Goal: Task Accomplishment & Management: Manage account settings

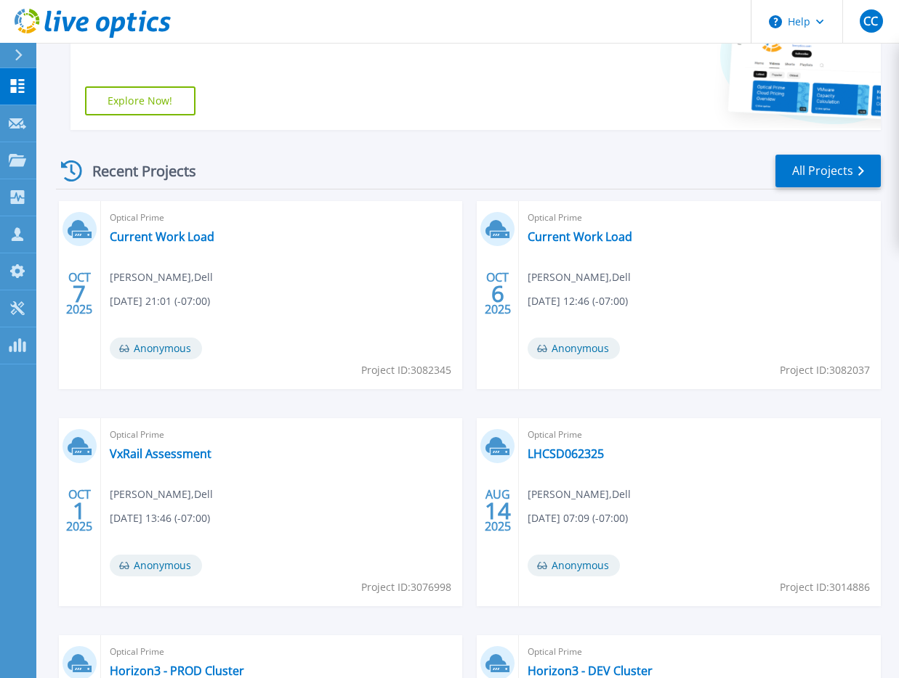
scroll to position [268, 0]
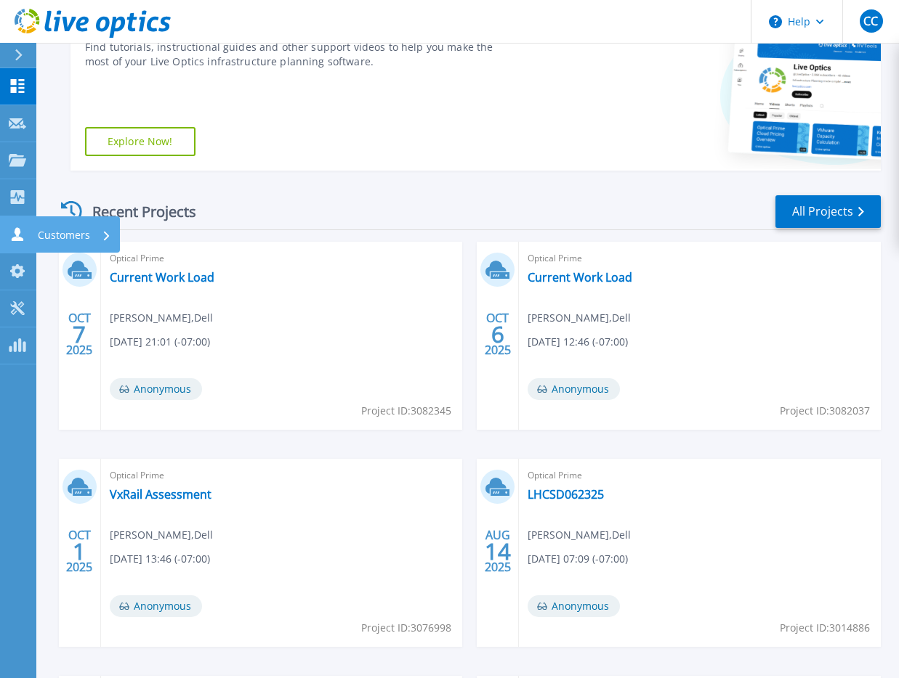
click at [20, 237] on icon at bounding box center [18, 234] width 12 height 14
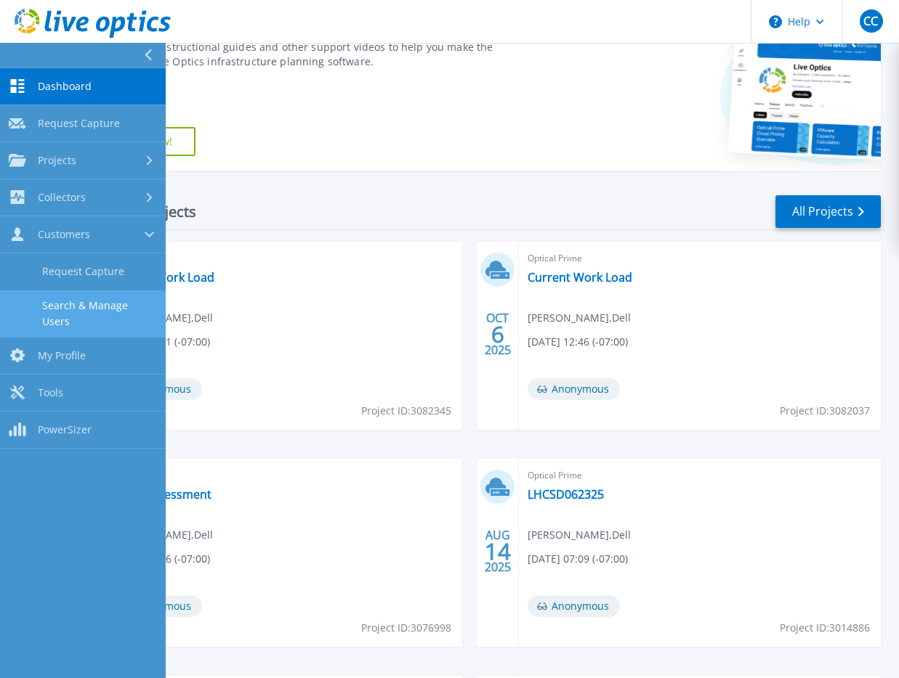
click at [105, 304] on link "Search & Manage Users" at bounding box center [83, 314] width 166 height 46
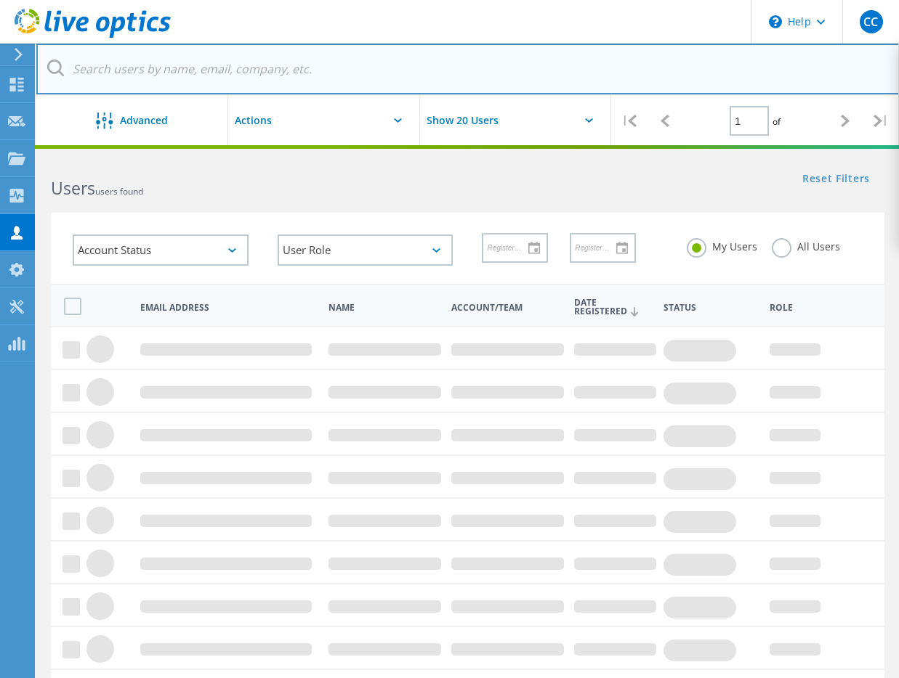
click at [364, 78] on input "text" at bounding box center [467, 69] width 863 height 51
paste input "villalobos@mgmc.com <villalobos@mgmc.com>"
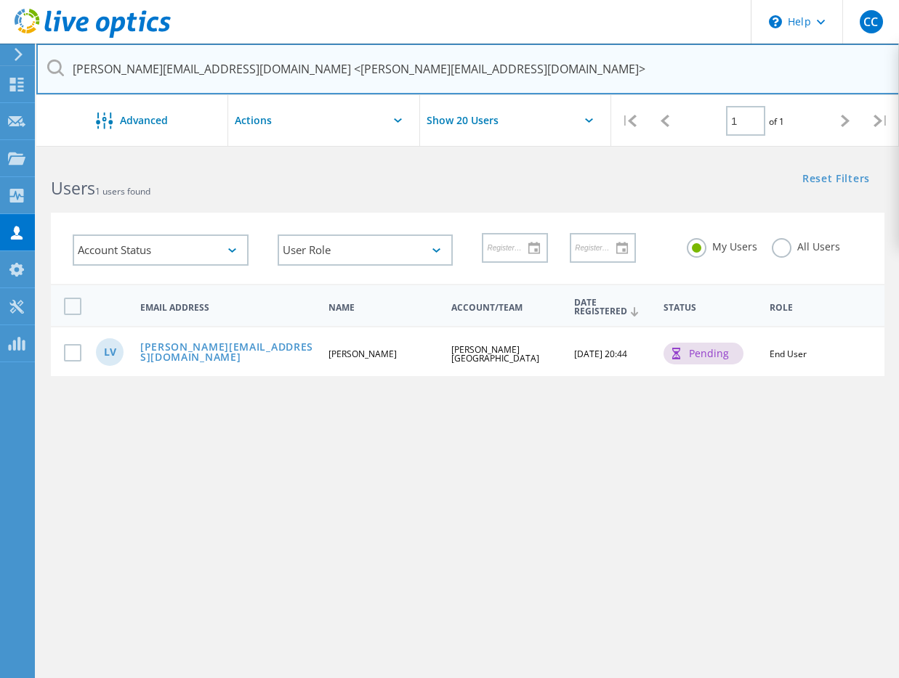
drag, startPoint x: 203, startPoint y: 68, endPoint x: 42, endPoint y: 60, distance: 160.7
click at [42, 60] on input "villalobos@mgmc.com <villalobos@mgmc.com>" at bounding box center [467, 69] width 863 height 51
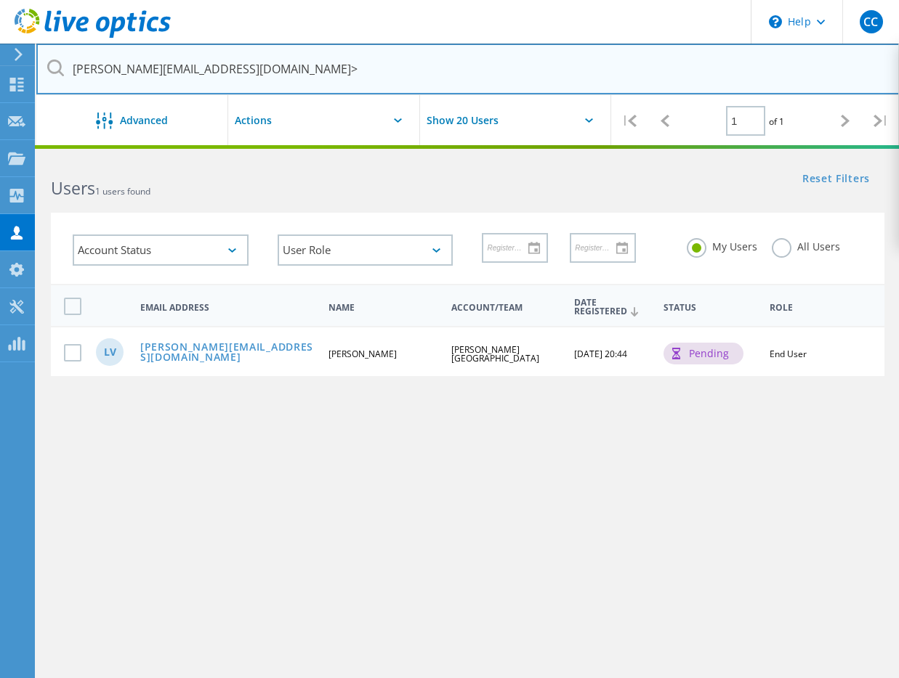
click at [285, 70] on input "villalobos@mgmc.com>" at bounding box center [467, 69] width 863 height 51
type input "[PERSON_NAME][EMAIL_ADDRESS][DOMAIN_NAME]"
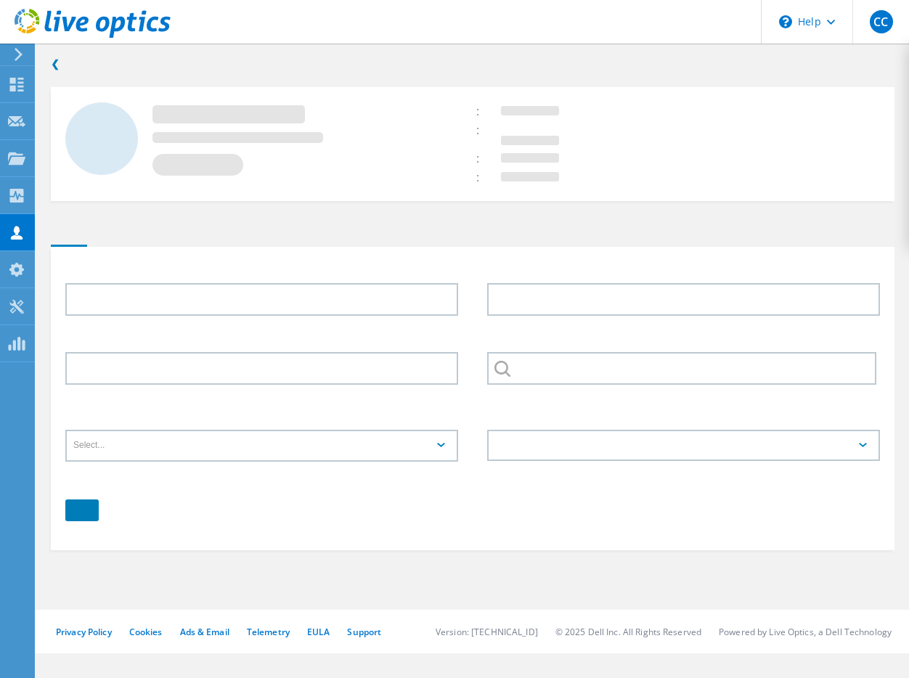
type input "[PERSON_NAME]"
type input "[PERSON_NAME][GEOGRAPHIC_DATA]"
type input "English"
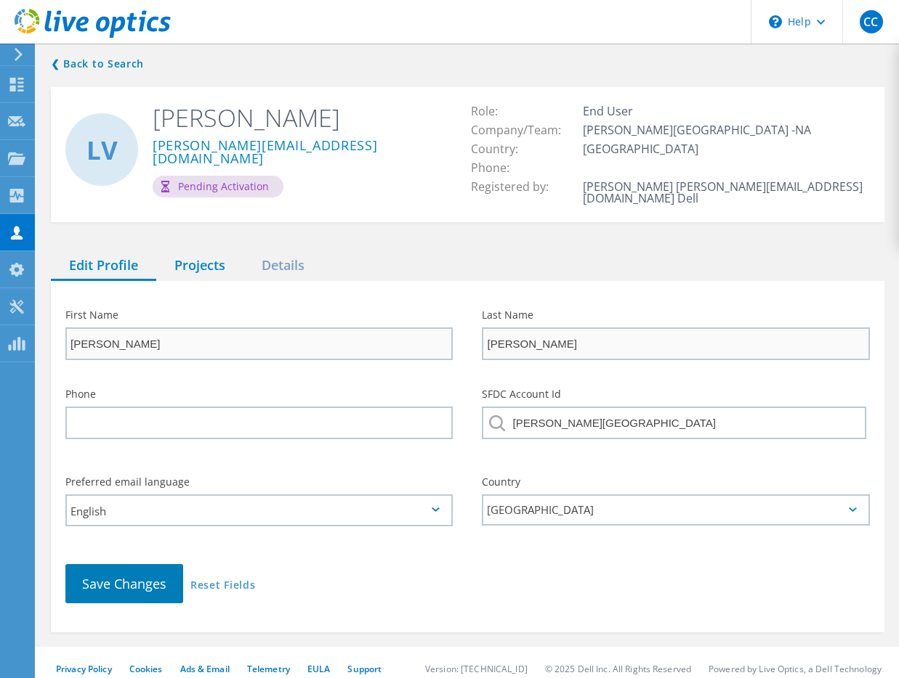
click at [190, 260] on div "Projects" at bounding box center [199, 266] width 87 height 30
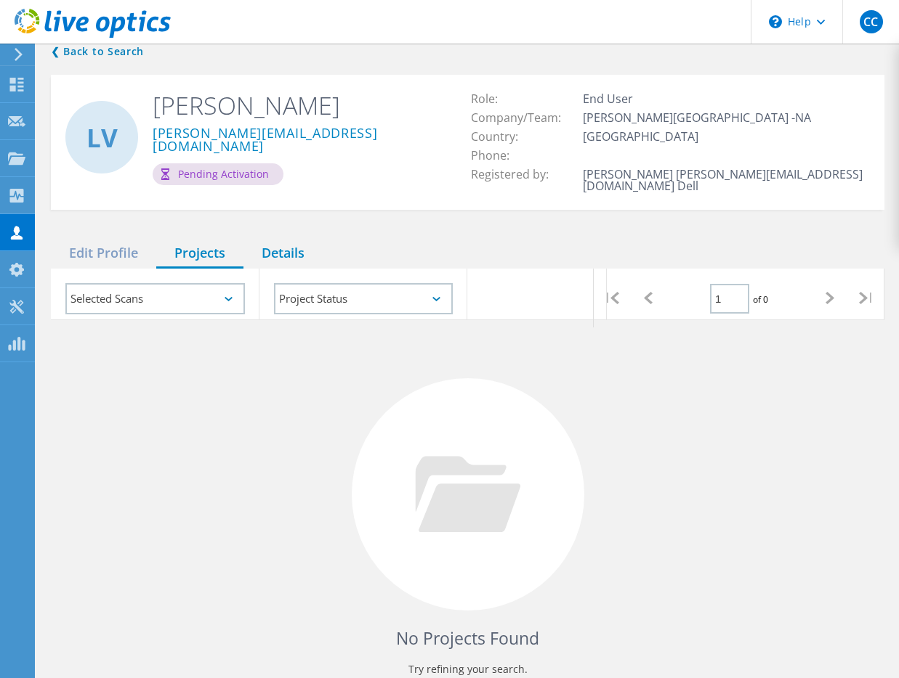
scroll to position [15, 0]
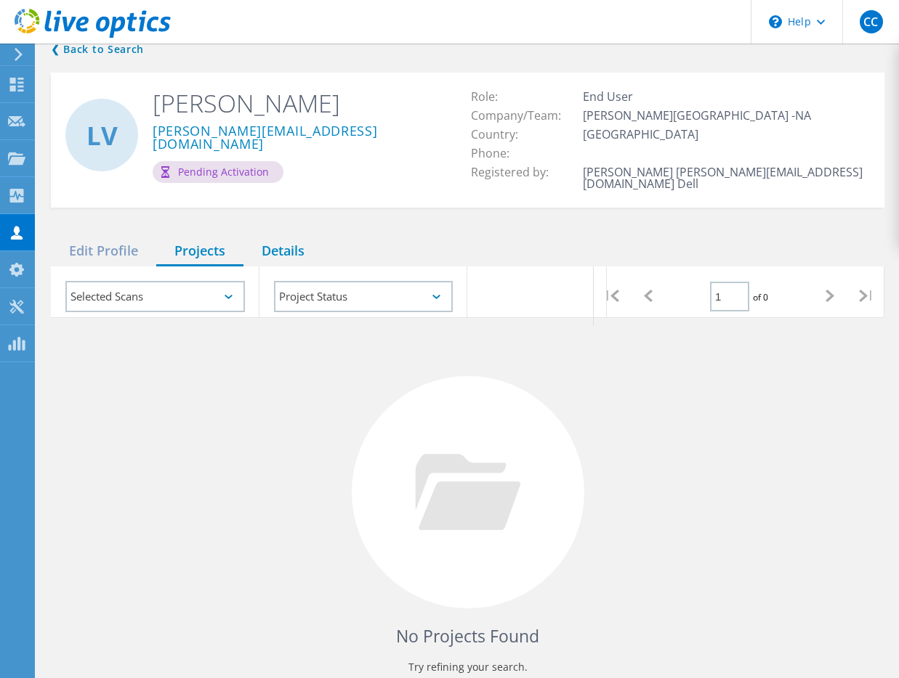
click at [285, 248] on div "Details" at bounding box center [282, 252] width 79 height 30
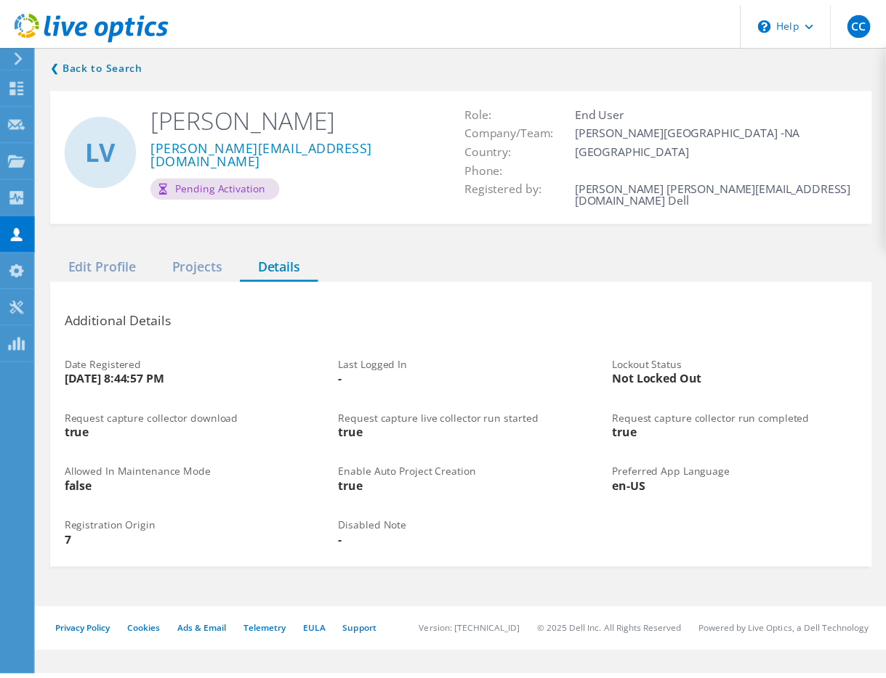
scroll to position [0, 0]
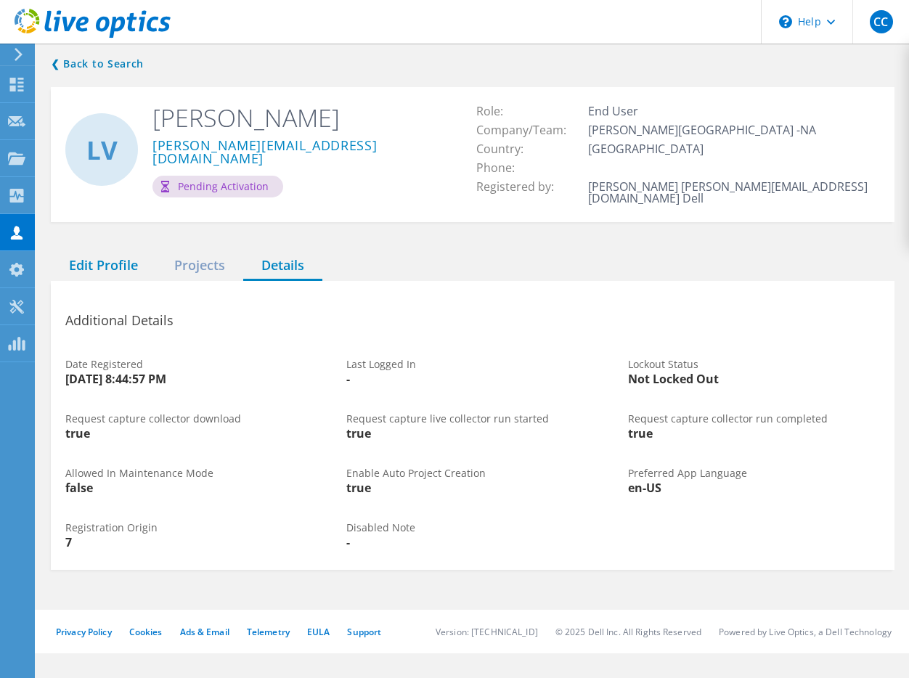
click at [123, 257] on div "Edit Profile" at bounding box center [103, 266] width 105 height 30
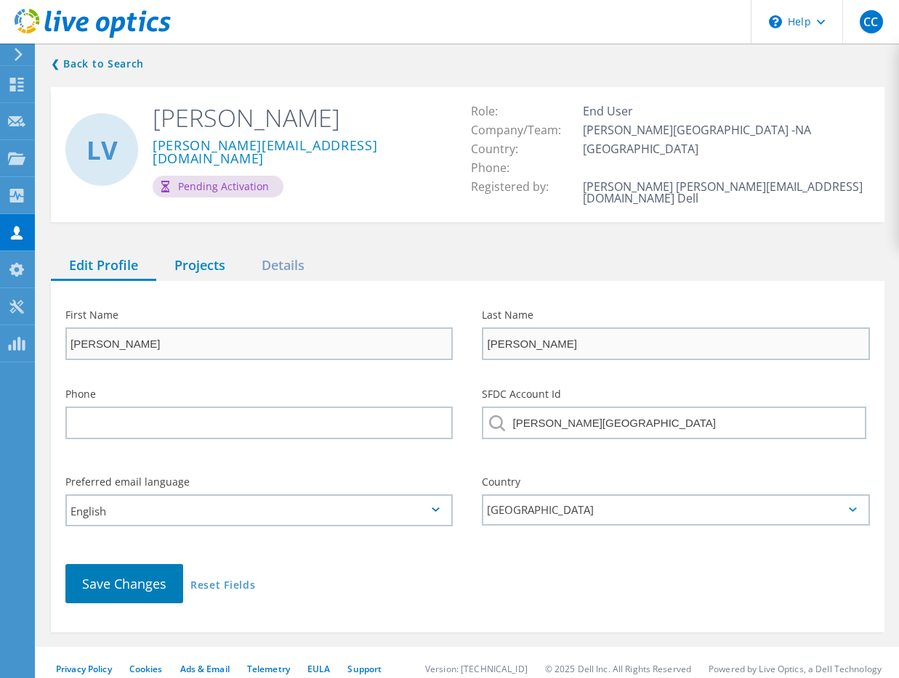
click at [178, 257] on div "Projects" at bounding box center [199, 266] width 87 height 30
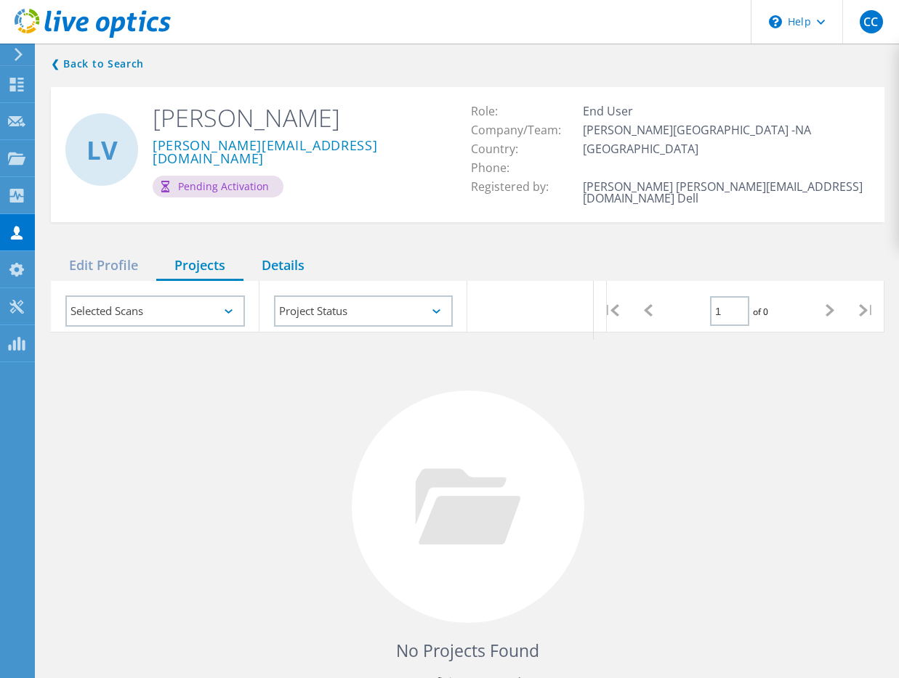
click at [279, 255] on div "Details" at bounding box center [282, 266] width 79 height 30
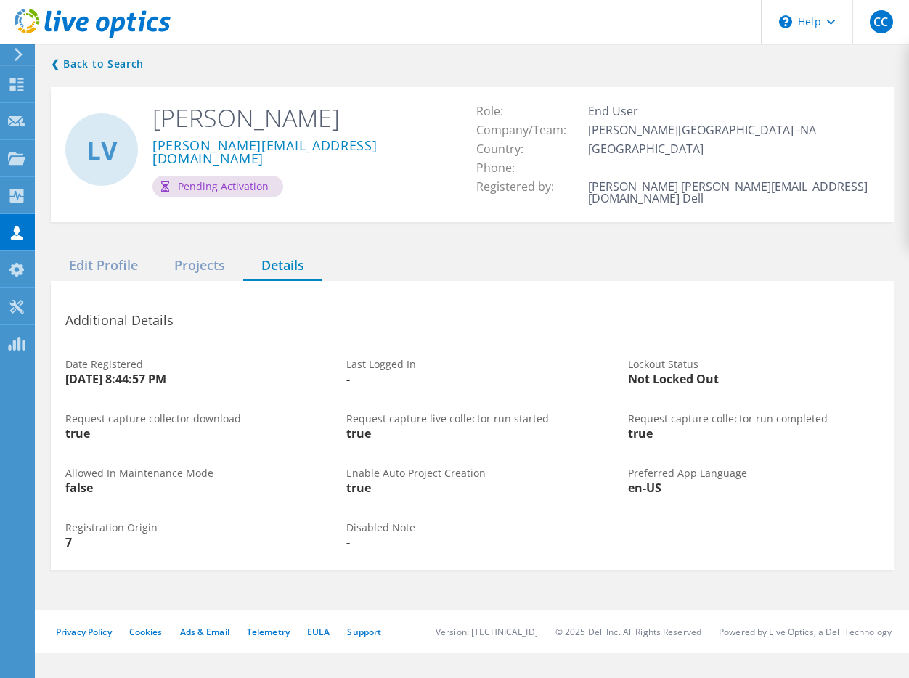
click at [108, 28] on icon at bounding box center [93, 24] width 156 height 30
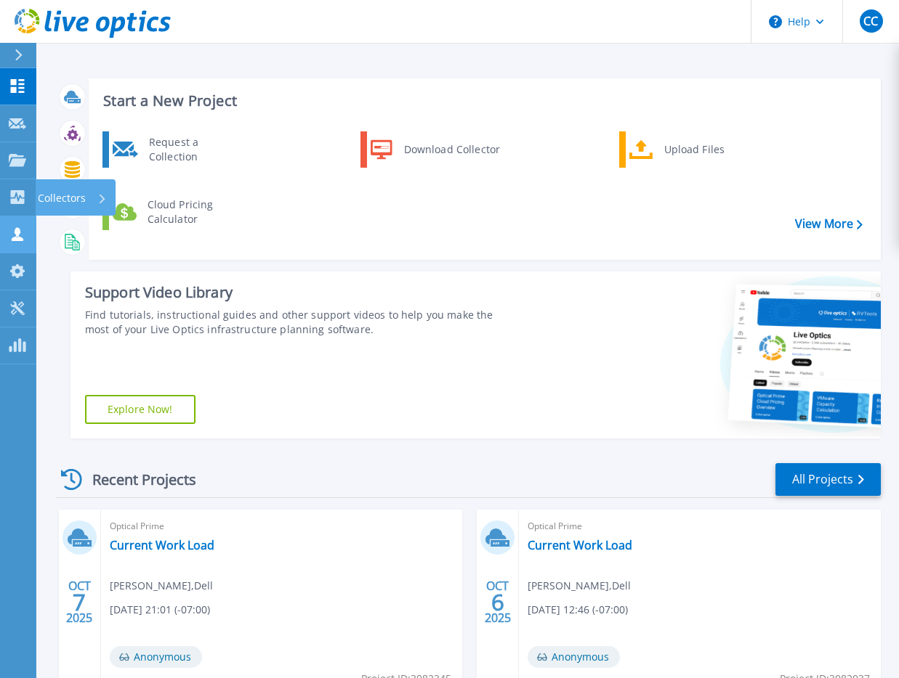
click at [26, 239] on div "Customers" at bounding box center [49, 234] width 81 height 14
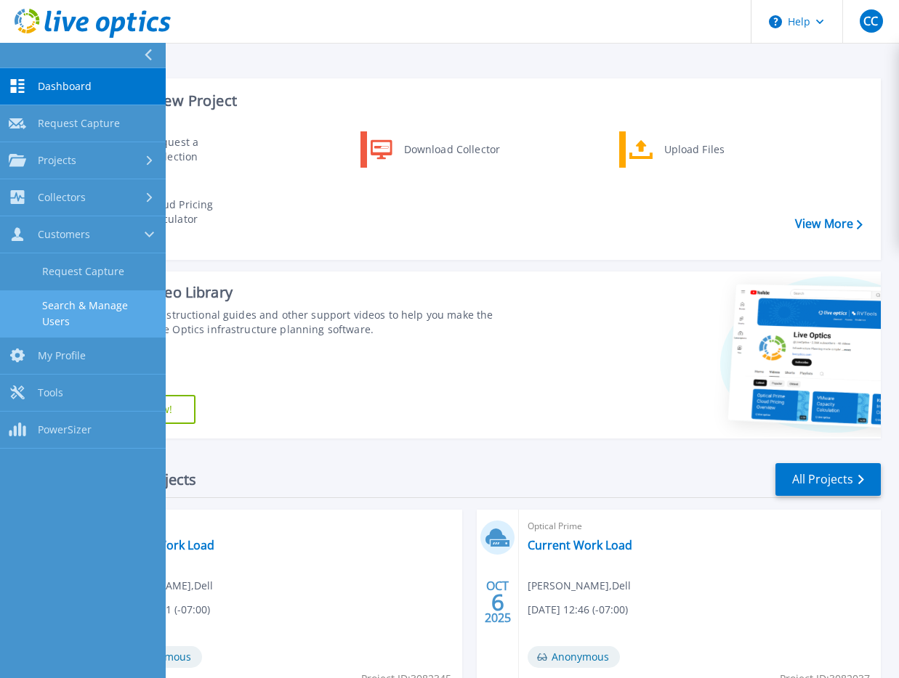
click at [98, 300] on link "Search & Manage Users" at bounding box center [83, 314] width 166 height 46
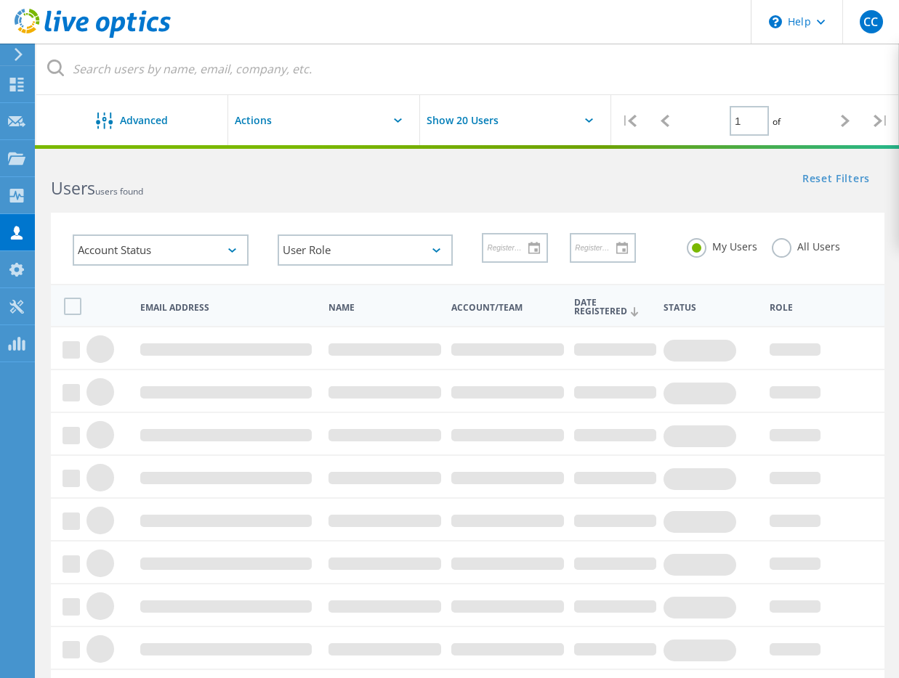
click at [832, 238] on label "All Users" at bounding box center [805, 245] width 68 height 14
click at [0, 0] on input "All Users" at bounding box center [0, 0] width 0 height 0
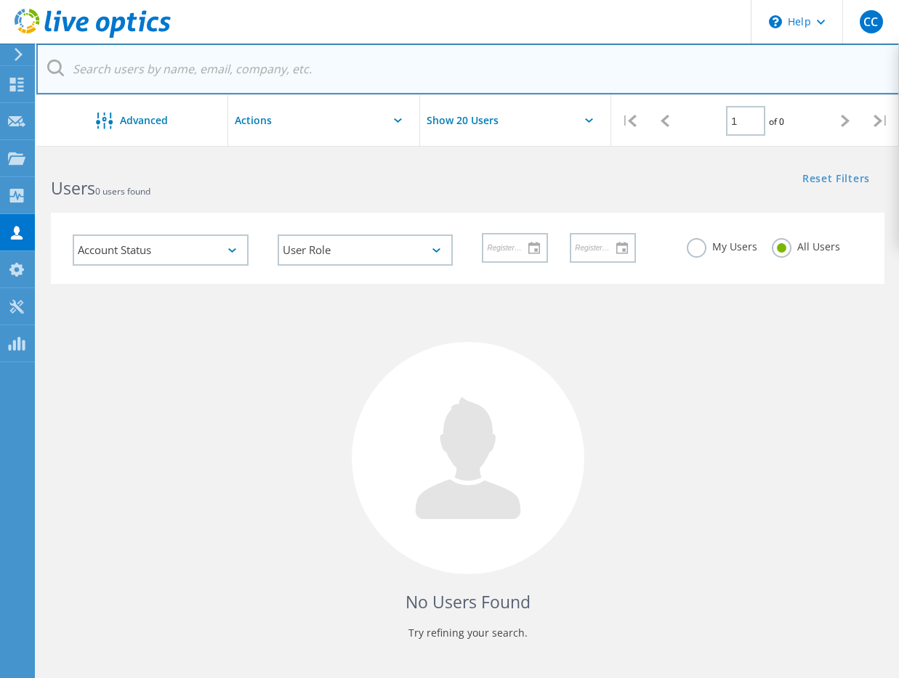
click at [444, 78] on input "text" at bounding box center [467, 69] width 863 height 51
paste input "dradomski@placentia.org"
drag, startPoint x: 133, startPoint y: 66, endPoint x: 28, endPoint y: 60, distance: 105.5
click at [28, 156] on div "\n Help Explore Helpful Articles Contact Support CC Channel Partner Caleb Campb…" at bounding box center [449, 462] width 899 height 613
click at [204, 85] on input "@placentia.org" at bounding box center [467, 69] width 863 height 51
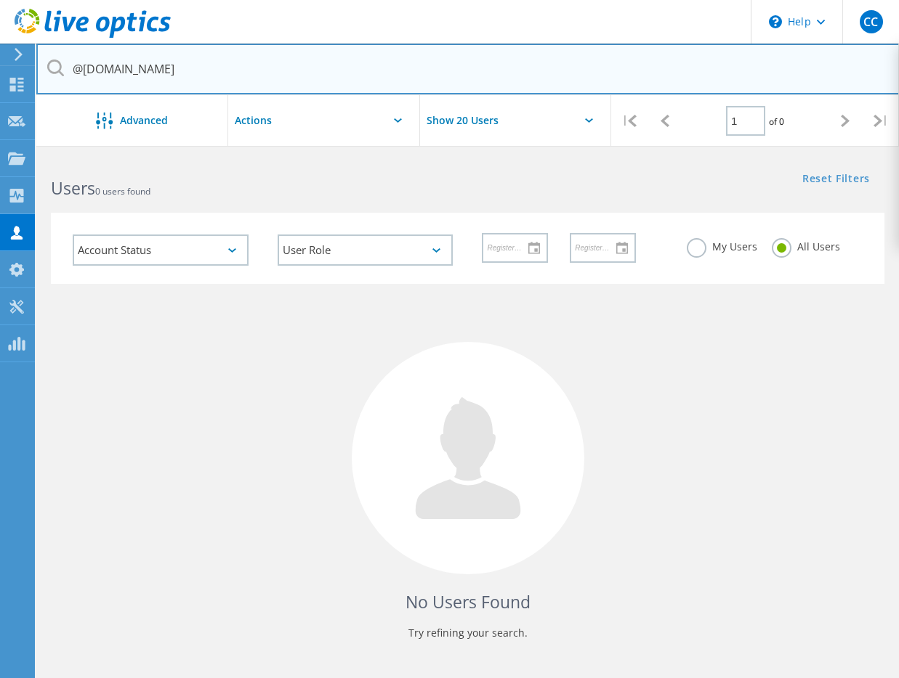
click at [204, 85] on input "@placentia.org" at bounding box center [467, 69] width 863 height 51
type input "@abssnetworks.com"
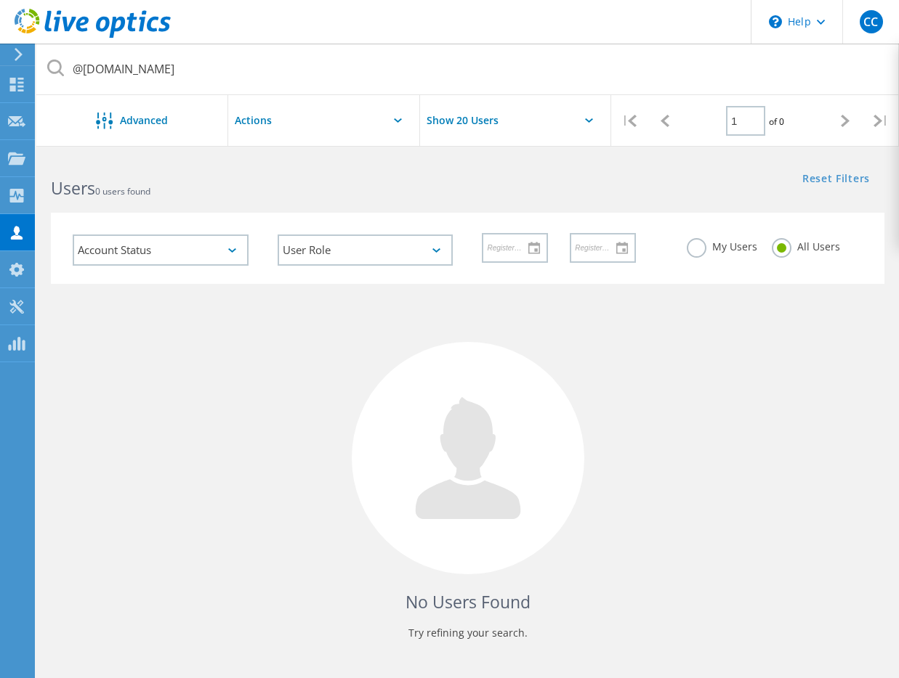
click at [490, 342] on div "No Users Found Try refining your search." at bounding box center [467, 475] width 833 height 383
click at [686, 245] on label "My Users" at bounding box center [721, 245] width 70 height 14
click at [0, 0] on input "My Users" at bounding box center [0, 0] width 0 height 0
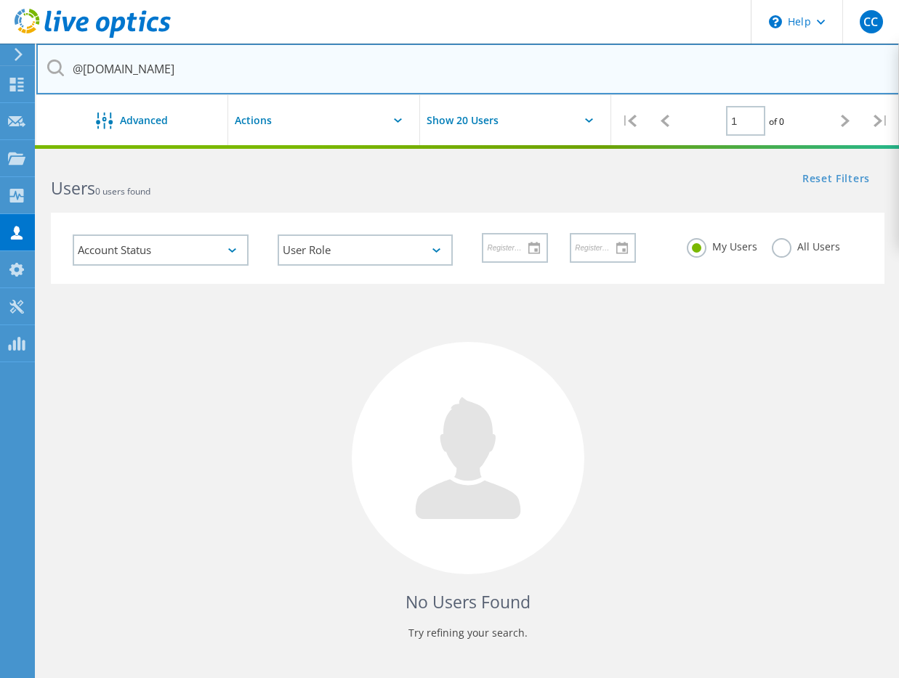
click at [514, 72] on input "@abssnetworks.com" at bounding box center [467, 69] width 863 height 51
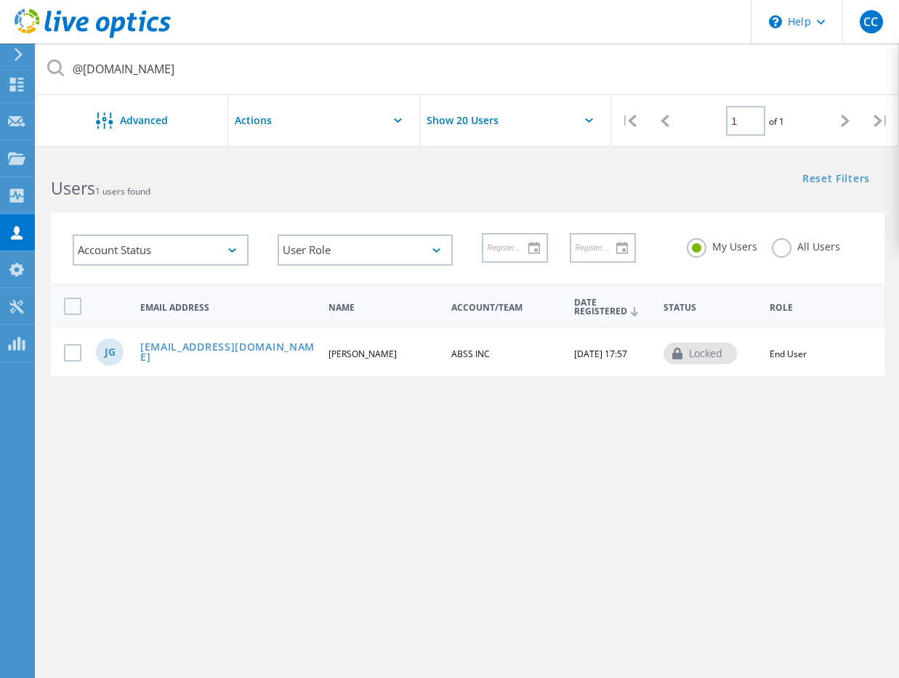
drag, startPoint x: 515, startPoint y: 548, endPoint x: 469, endPoint y: 530, distance: 49.5
click at [512, 545] on div "@abssnetworks.com Advanced Show 20 Users | 1 of 1 | Email Address First Name La…" at bounding box center [467, 441] width 862 height 570
click at [211, 351] on link "JGomez@abssnetworks.com" at bounding box center [228, 353] width 176 height 23
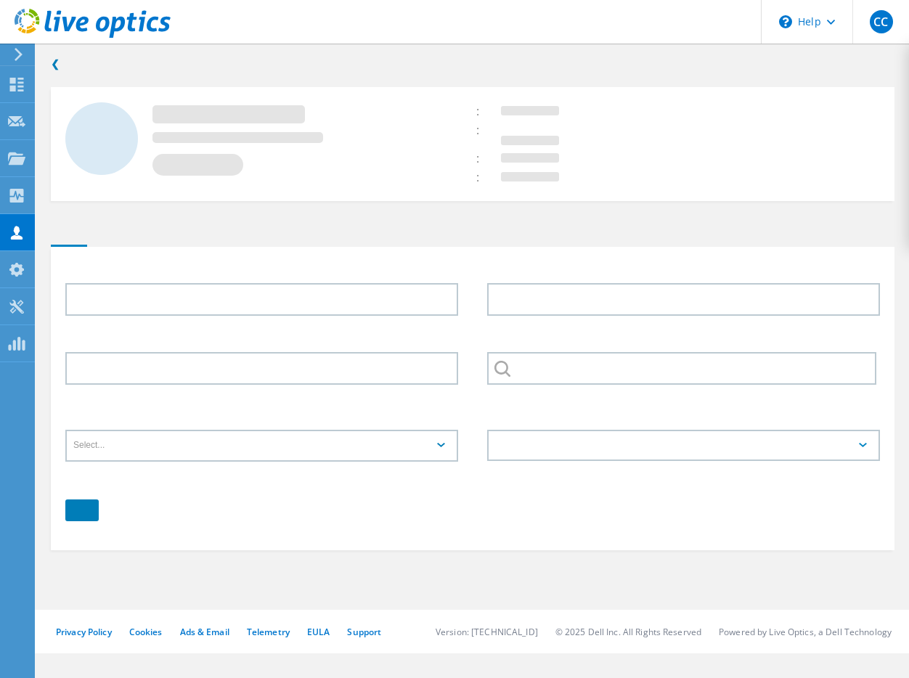
type input "Juan"
type input "Gomez"
type input "ABSS INC"
type input "English"
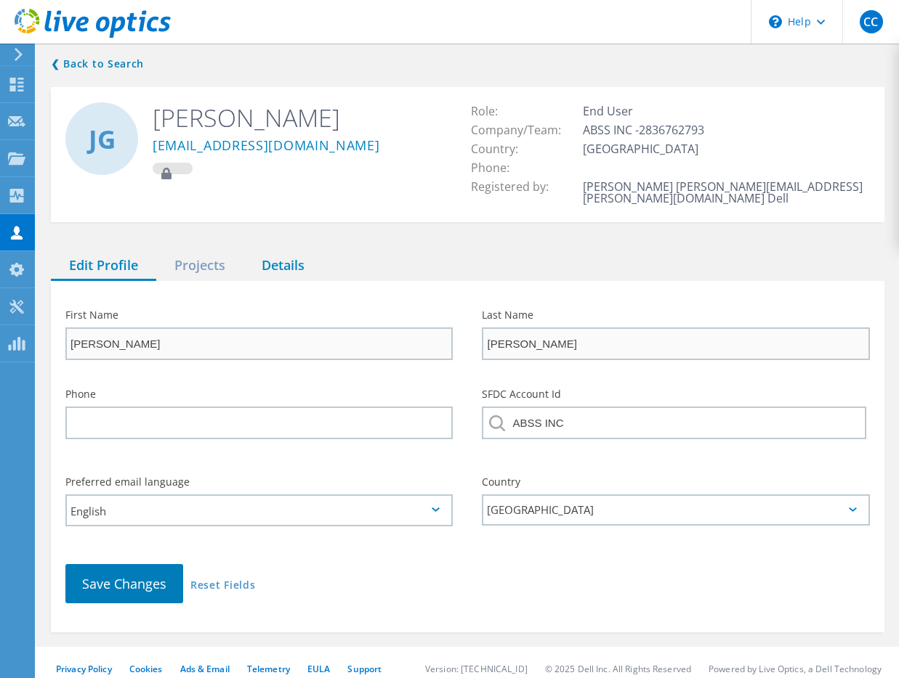
click at [246, 265] on div "Details" at bounding box center [282, 266] width 79 height 30
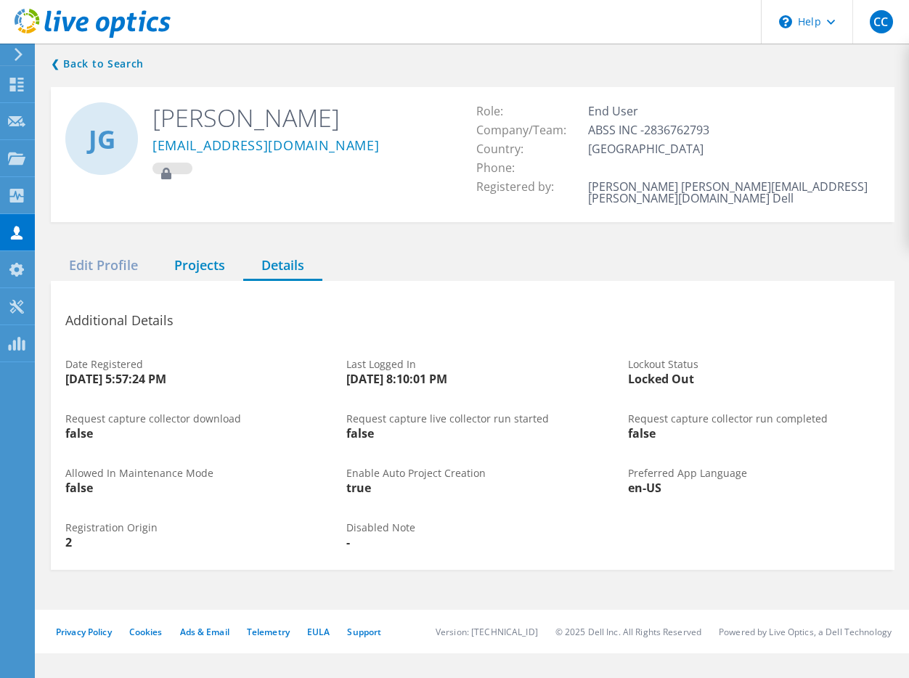
click at [193, 256] on div "Projects" at bounding box center [199, 266] width 87 height 30
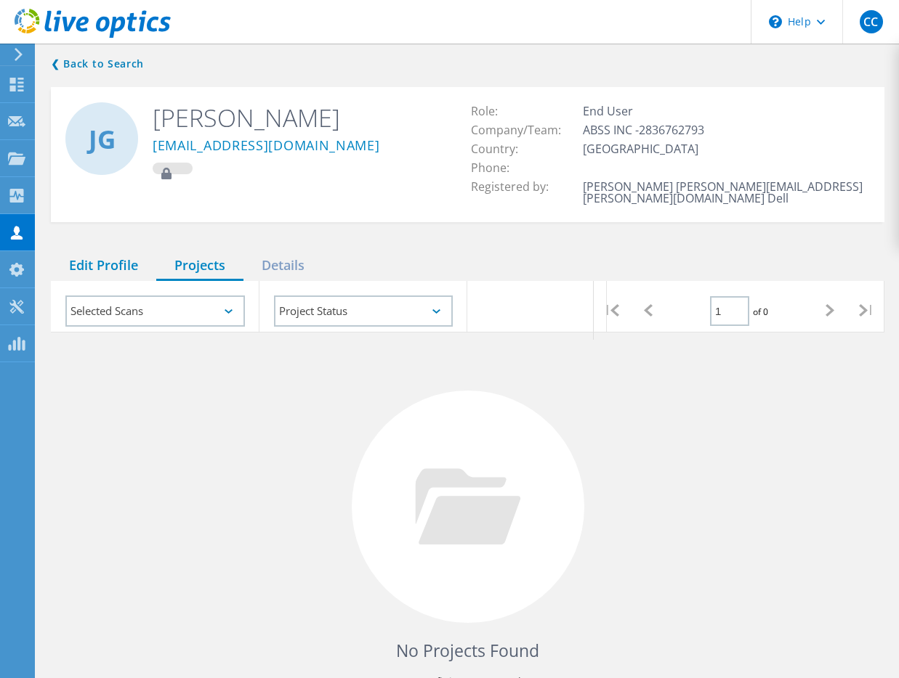
click at [122, 252] on div "Edit Profile" at bounding box center [103, 266] width 105 height 30
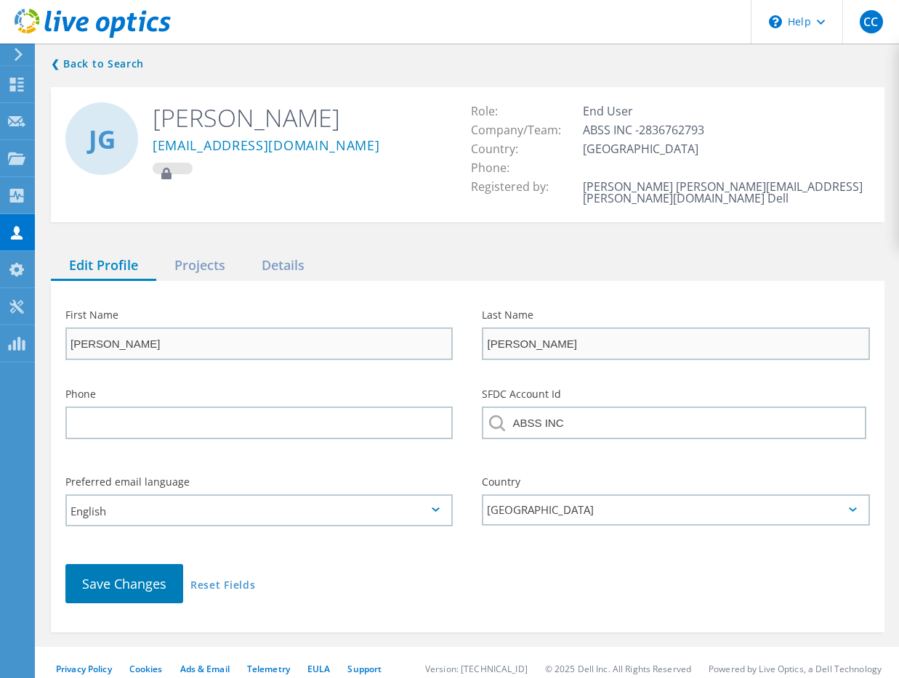
scroll to position [1, 0]
click at [288, 260] on div "Details" at bounding box center [282, 266] width 79 height 30
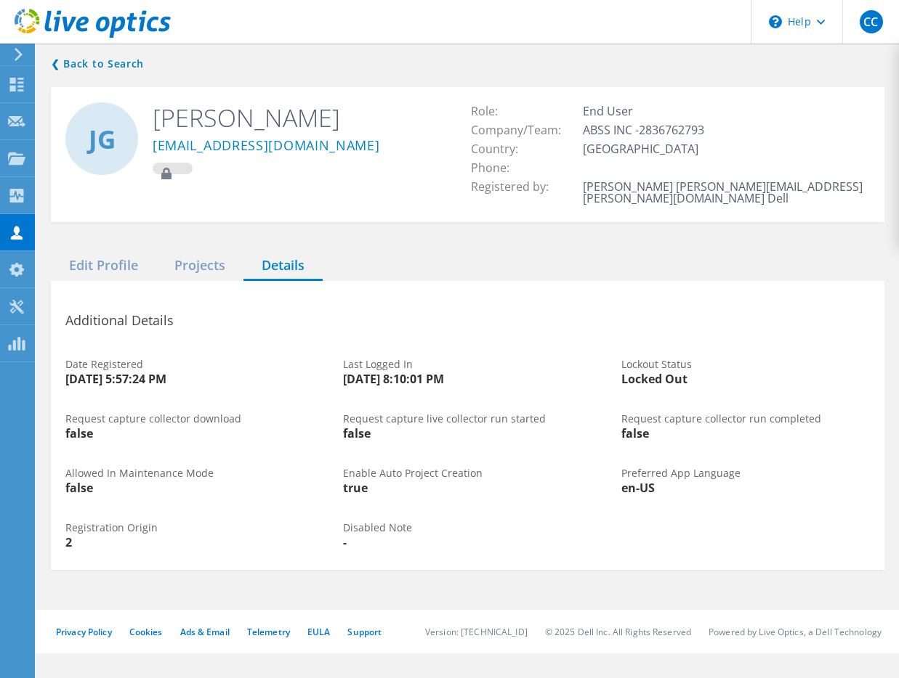
scroll to position [0, 0]
click at [58, 60] on link "❮ Back to Search" at bounding box center [101, 63] width 100 height 17
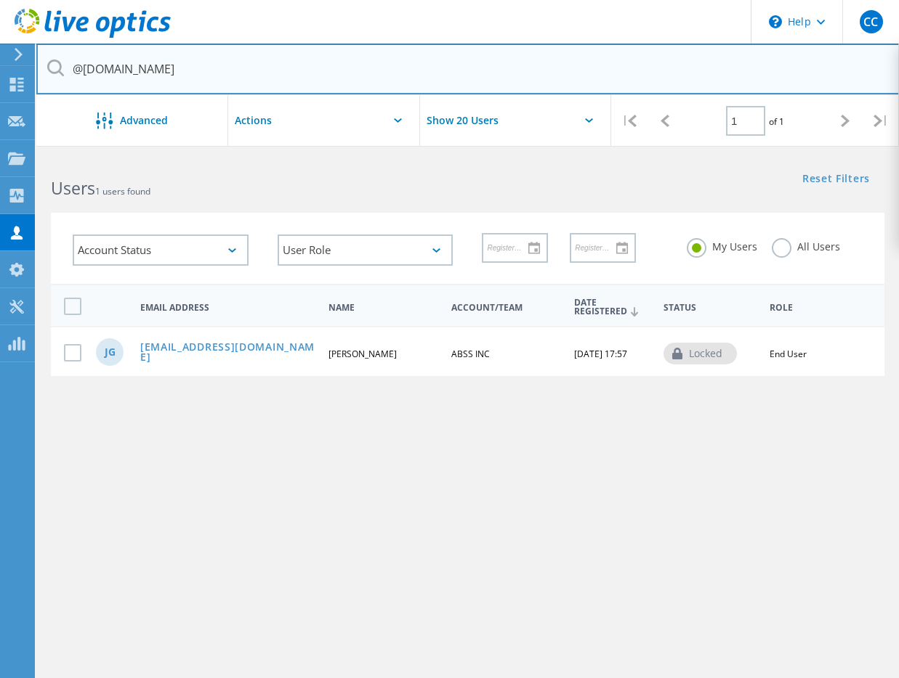
click at [100, 67] on input "@abssnetworks.com" at bounding box center [467, 69] width 863 height 51
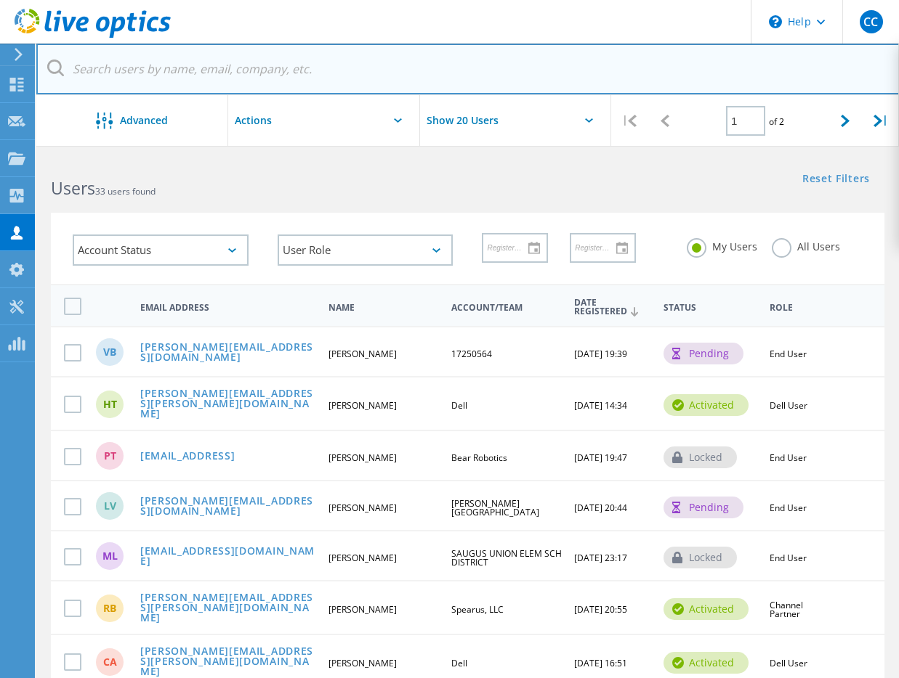
click at [157, 71] on input "text" at bounding box center [467, 69] width 863 height 51
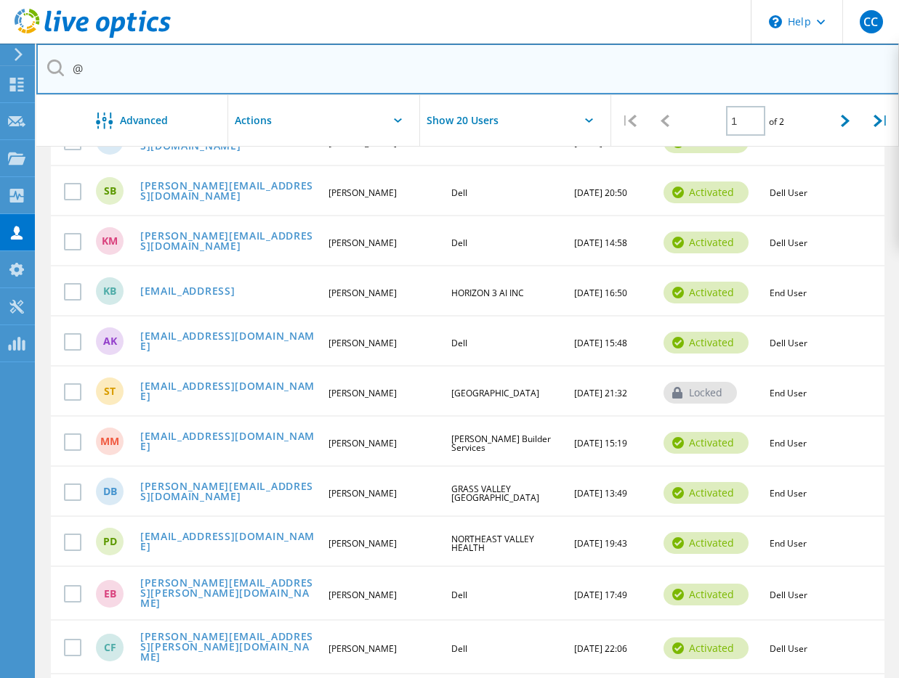
scroll to position [583, 0]
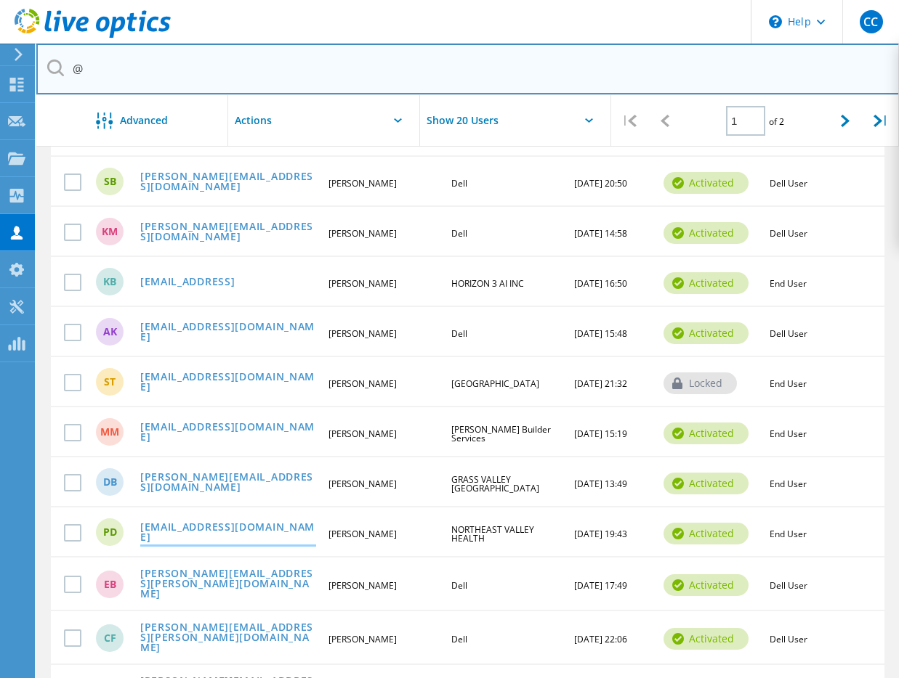
type input "@"
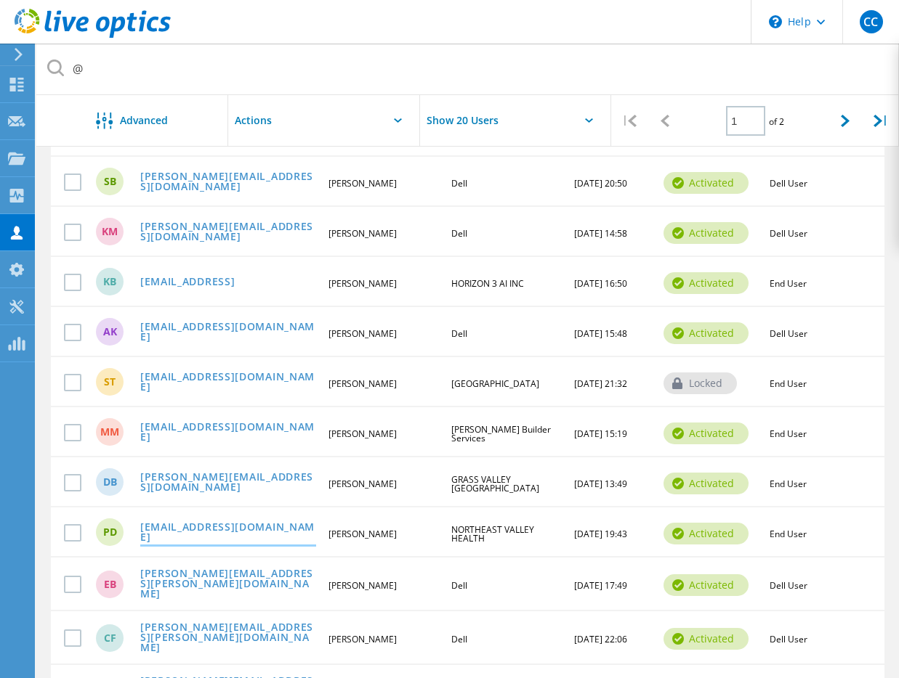
click at [232, 522] on link "PaulDeLeon@nevhc.org" at bounding box center [228, 533] width 176 height 23
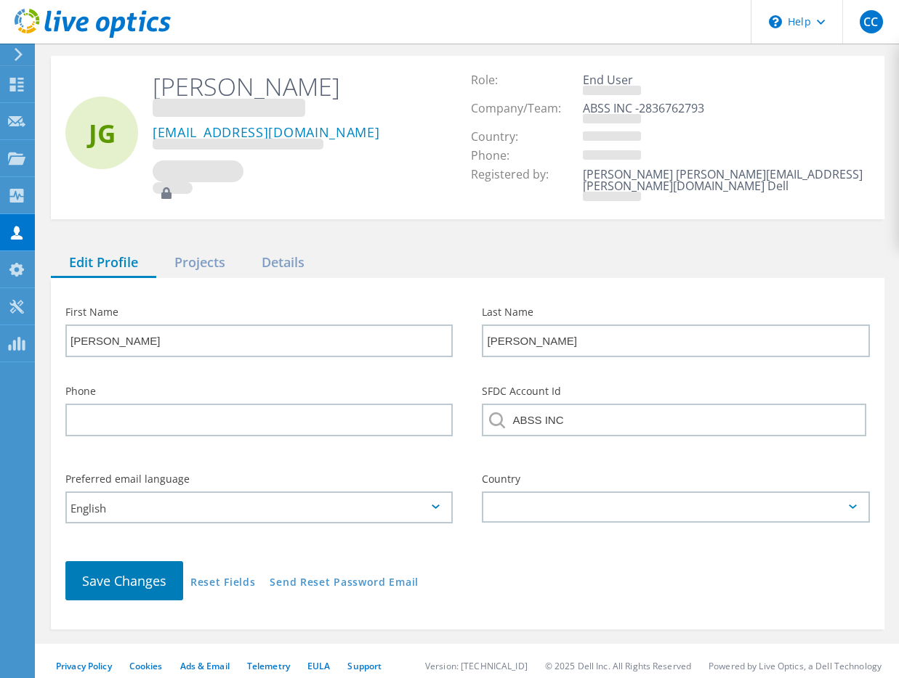
type input "Paul"
type input "De Leon"
type input "NORTHEAST VALLEY HEALTH"
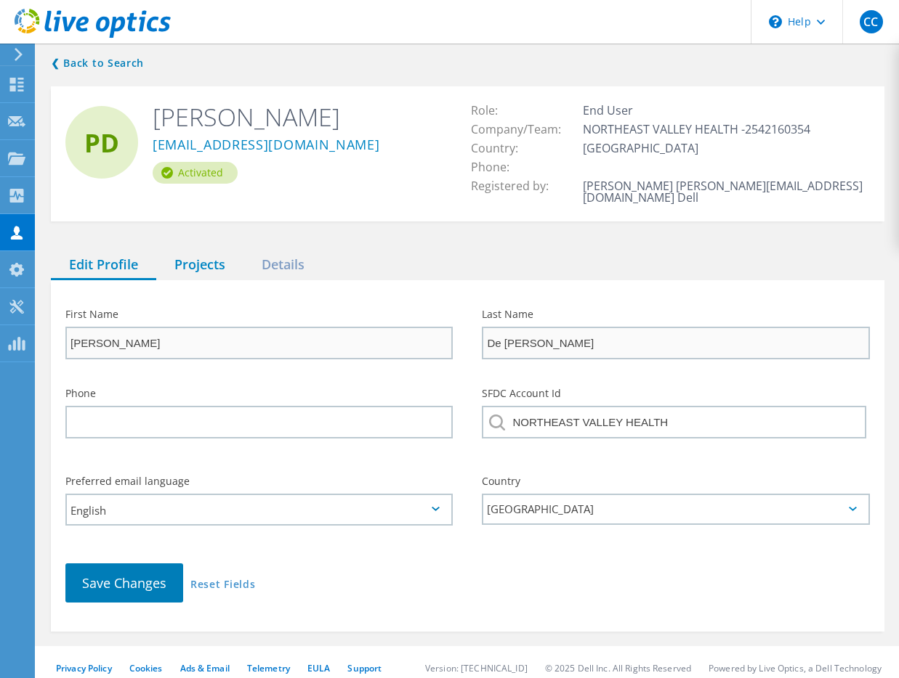
click at [238, 253] on div "Projects" at bounding box center [199, 266] width 87 height 30
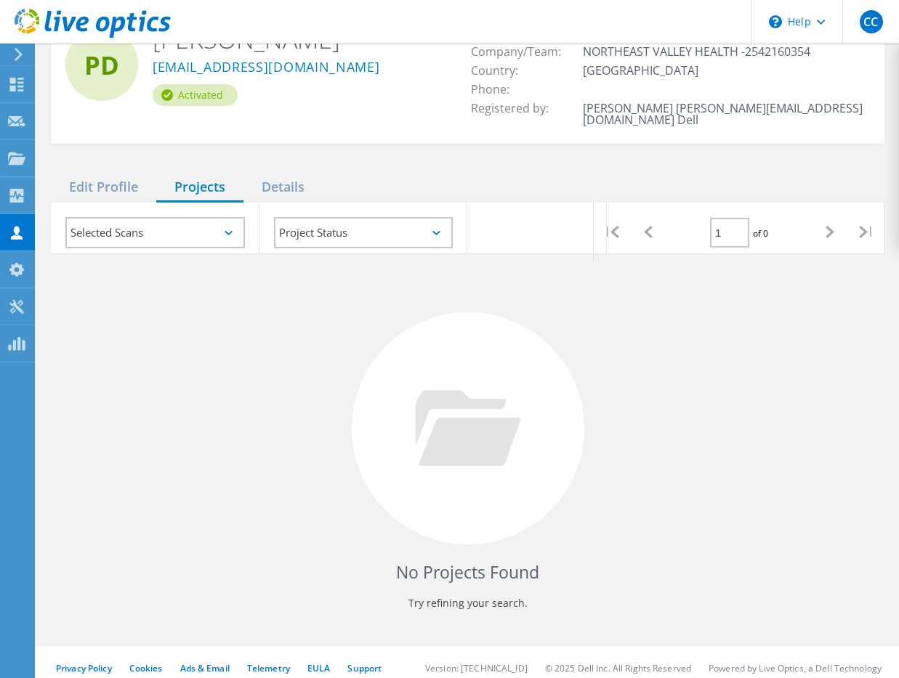
click at [270, 199] on div at bounding box center [467, 201] width 833 height 4
click at [275, 179] on div "Details" at bounding box center [282, 188] width 79 height 30
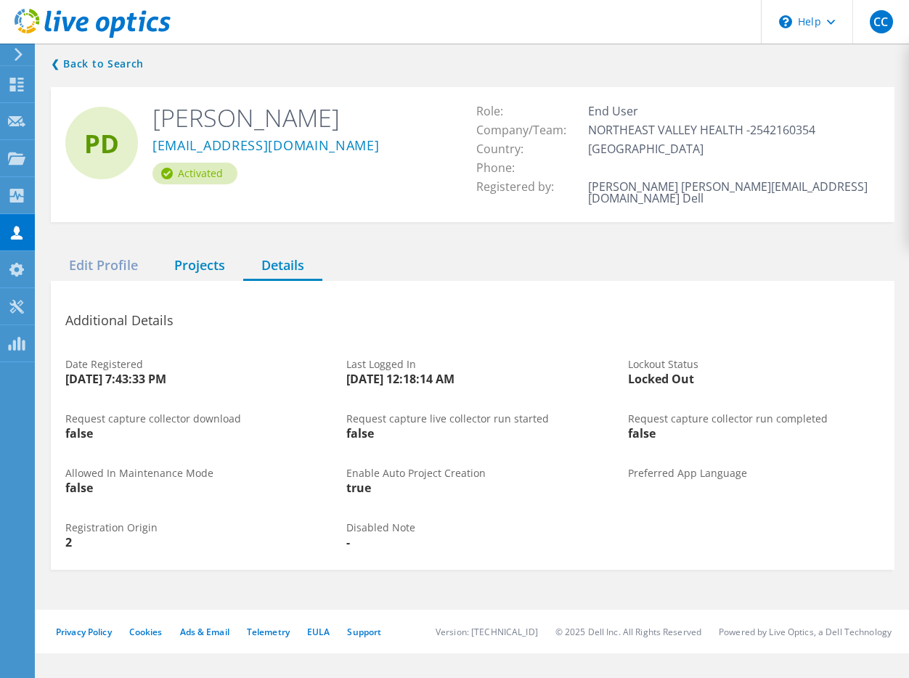
click at [160, 251] on div "Projects" at bounding box center [199, 266] width 87 height 30
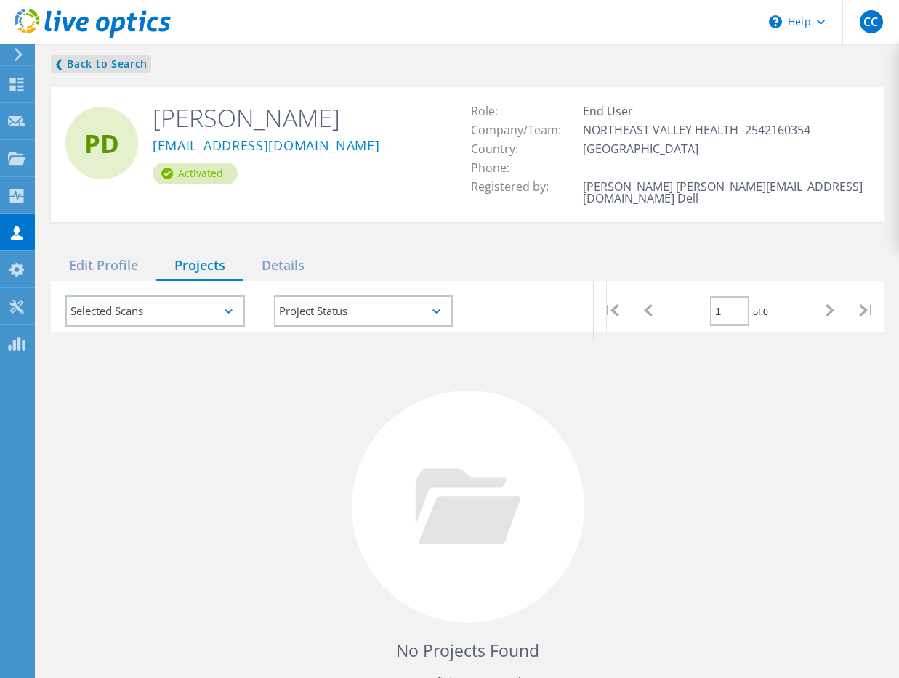
click at [110, 70] on link "❮ Back to Search" at bounding box center [101, 63] width 100 height 17
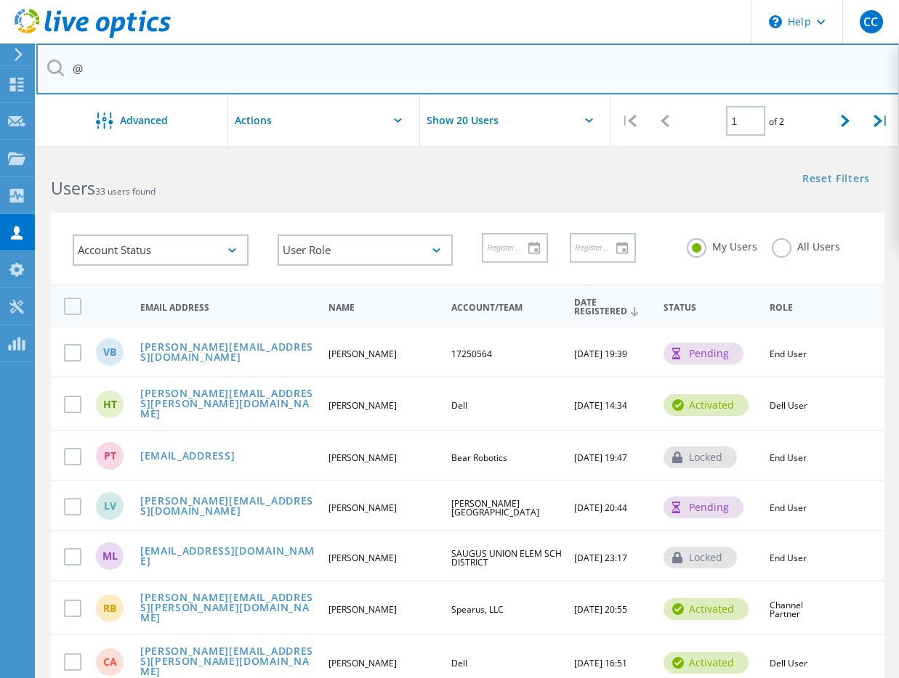
click at [208, 87] on input "@" at bounding box center [467, 69] width 863 height 51
click at [228, 78] on input "@" at bounding box center [467, 69] width 863 height 51
paste input "villalobos@mgmc.com <villalobos@mgmc.com>"
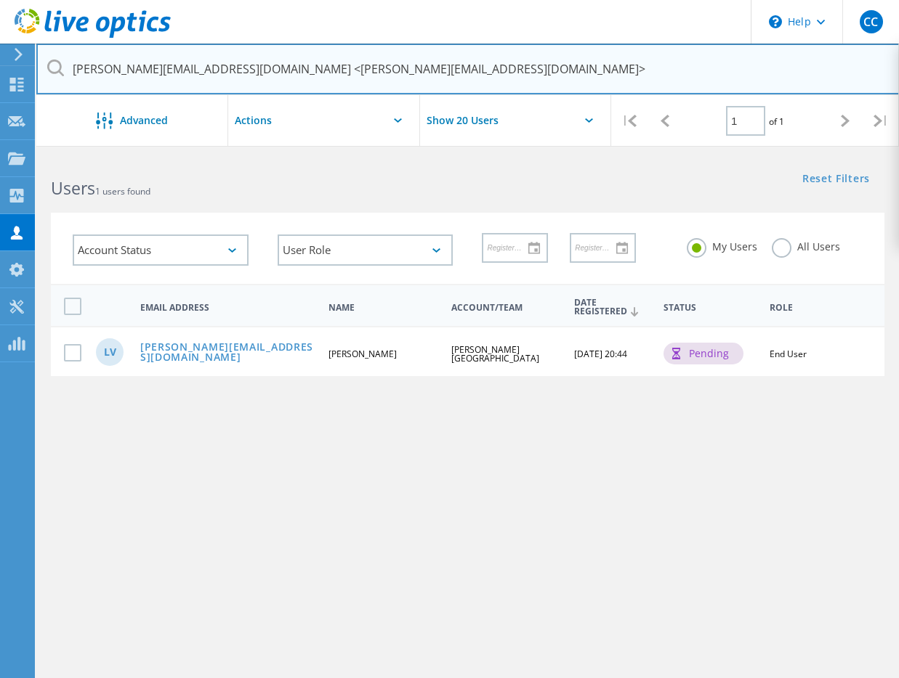
drag, startPoint x: 206, startPoint y: 73, endPoint x: 74, endPoint y: 66, distance: 131.6
click at [49, 65] on div "villalobos@mgmc.com <villalobos@mgmc.com>" at bounding box center [467, 70] width 862 height 52
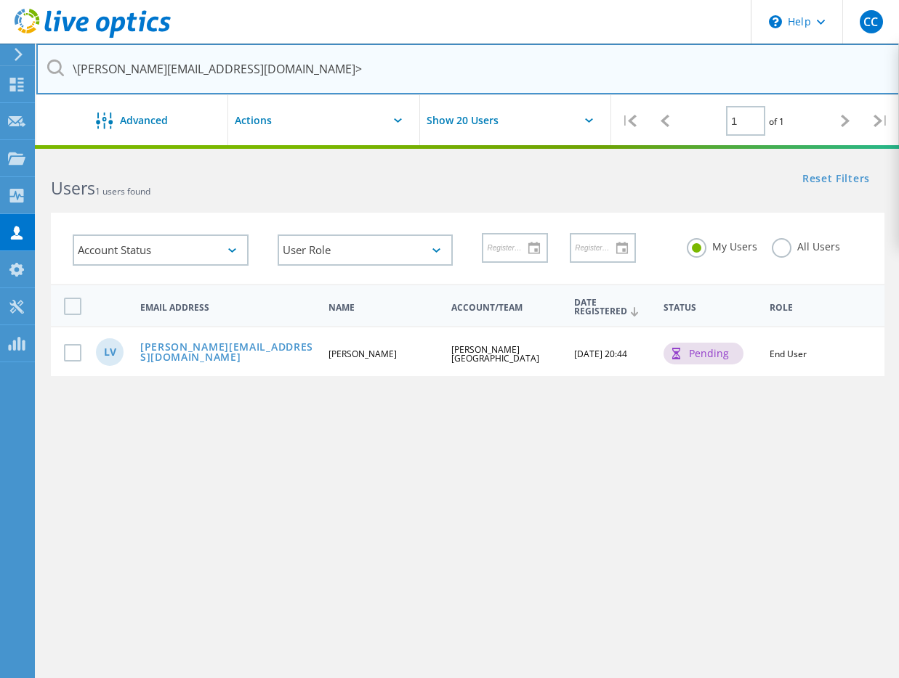
click at [356, 75] on input "\villalobos@mgmc.com>" at bounding box center [467, 69] width 863 height 51
click at [77, 61] on input "\villalobos@mgmc.com" at bounding box center [467, 69] width 863 height 51
type input "[PERSON_NAME][EMAIL_ADDRESS][DOMAIN_NAME]"
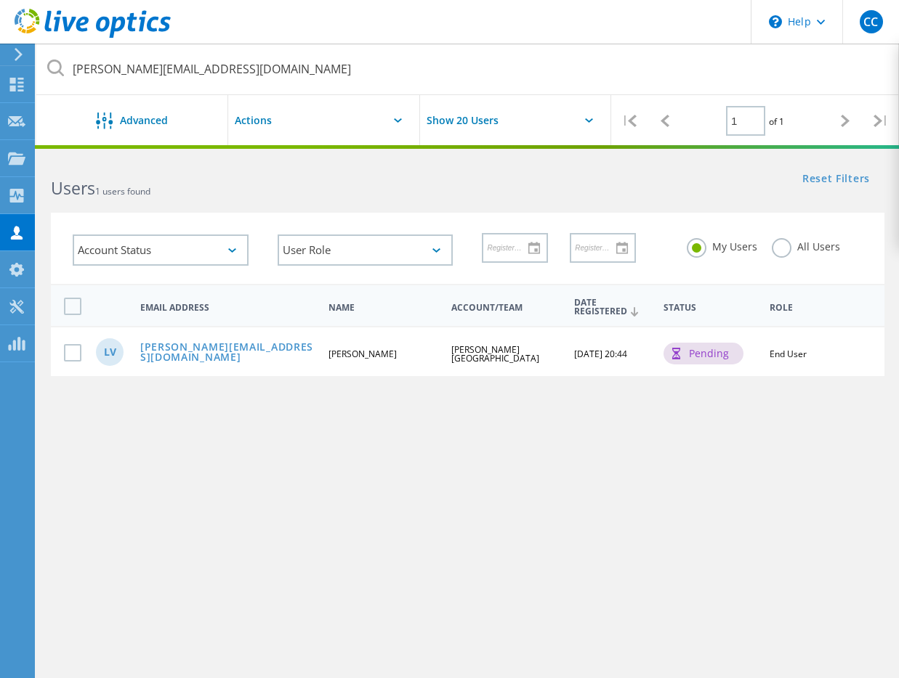
click at [203, 343] on div "LV villalobos@mgmc.com Leo Villalobos Mary Greeley Medical Center 04/21/2025, 2…" at bounding box center [467, 351] width 833 height 50
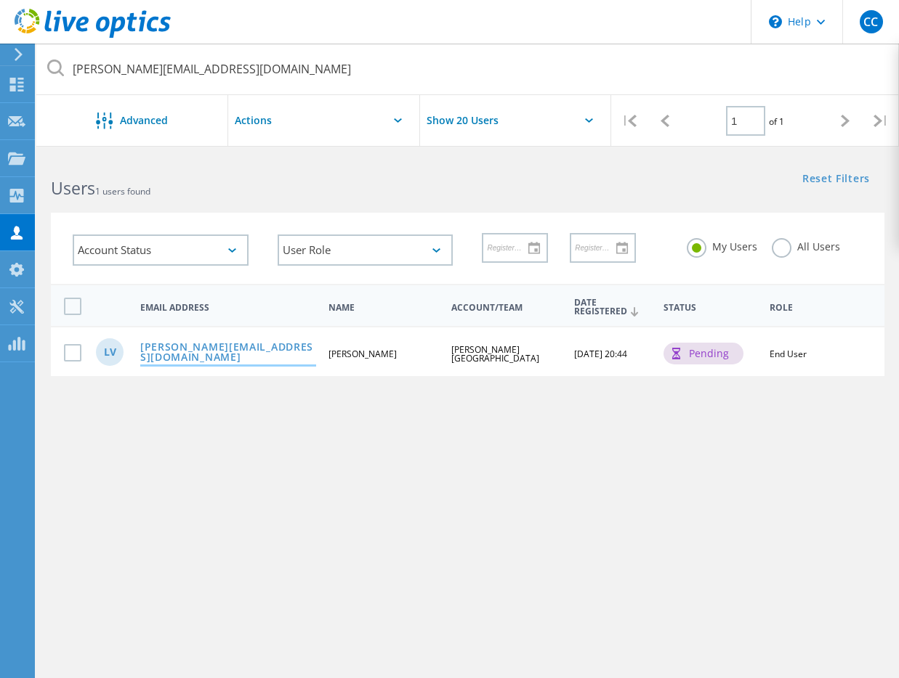
click at [214, 352] on link "[PERSON_NAME][EMAIL_ADDRESS][DOMAIN_NAME]" at bounding box center [228, 353] width 176 height 23
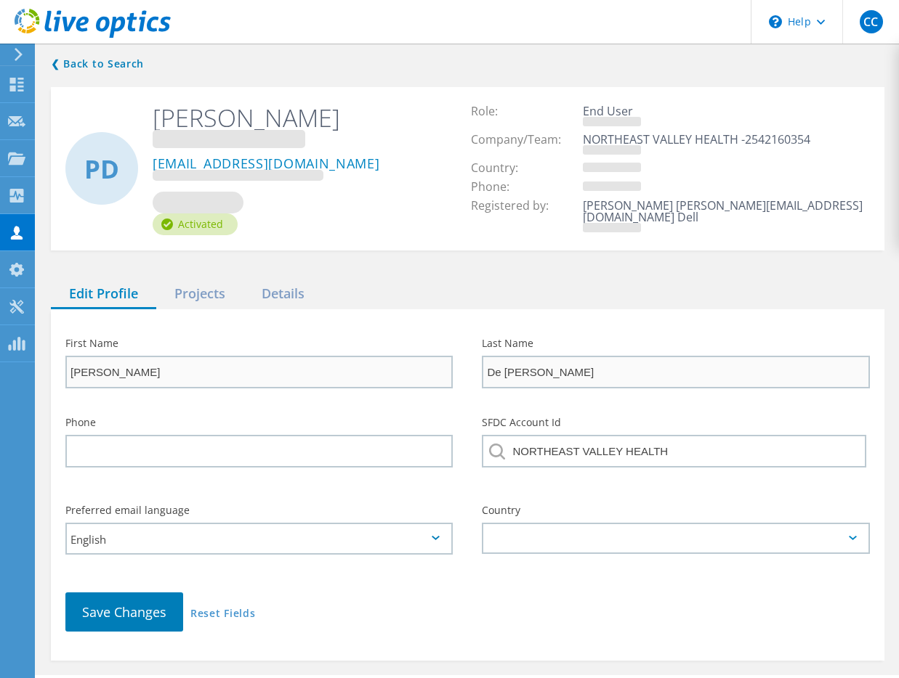
type input "[PERSON_NAME]"
type input "[PERSON_NAME][GEOGRAPHIC_DATA]"
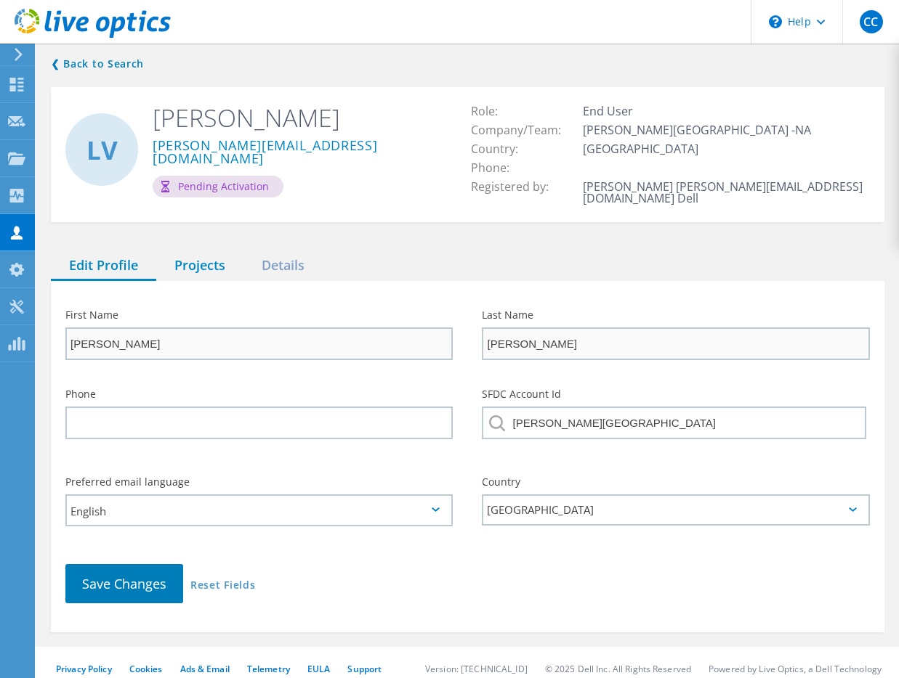
click at [209, 254] on div "Projects" at bounding box center [199, 266] width 87 height 30
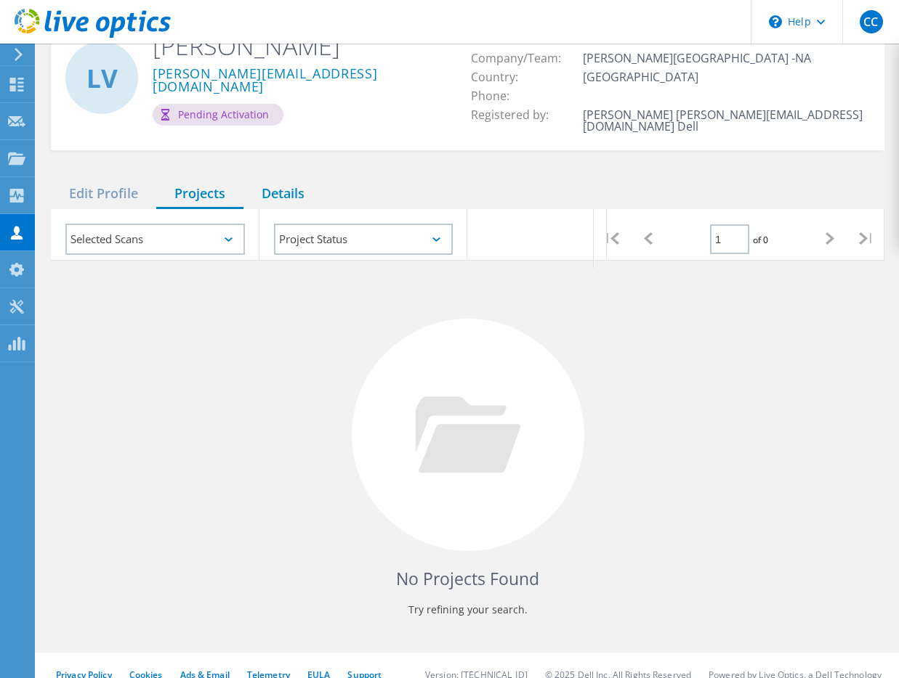
scroll to position [54, 0]
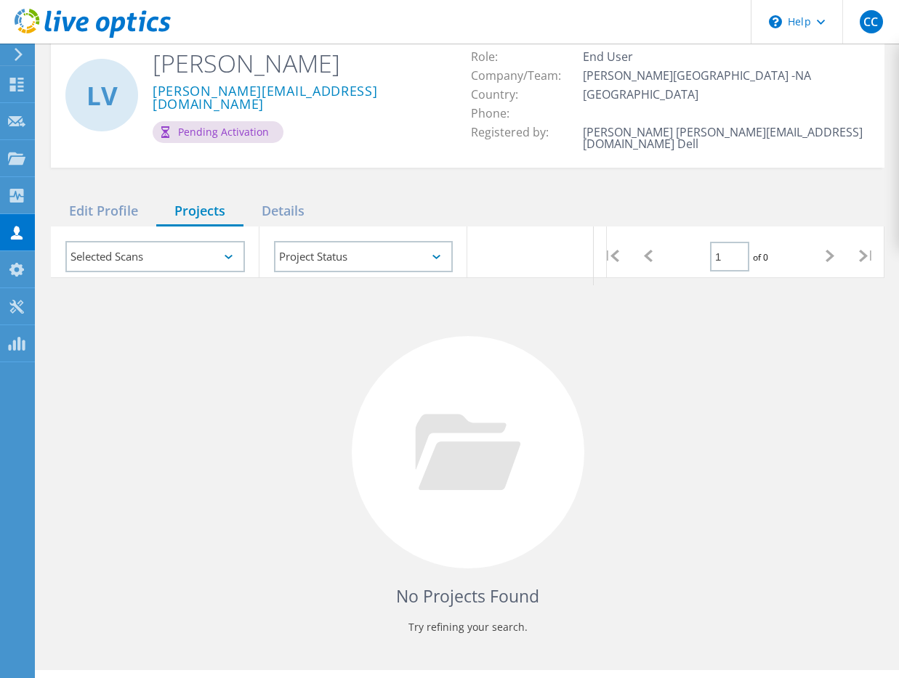
click at [294, 201] on div "Details" at bounding box center [282, 212] width 79 height 30
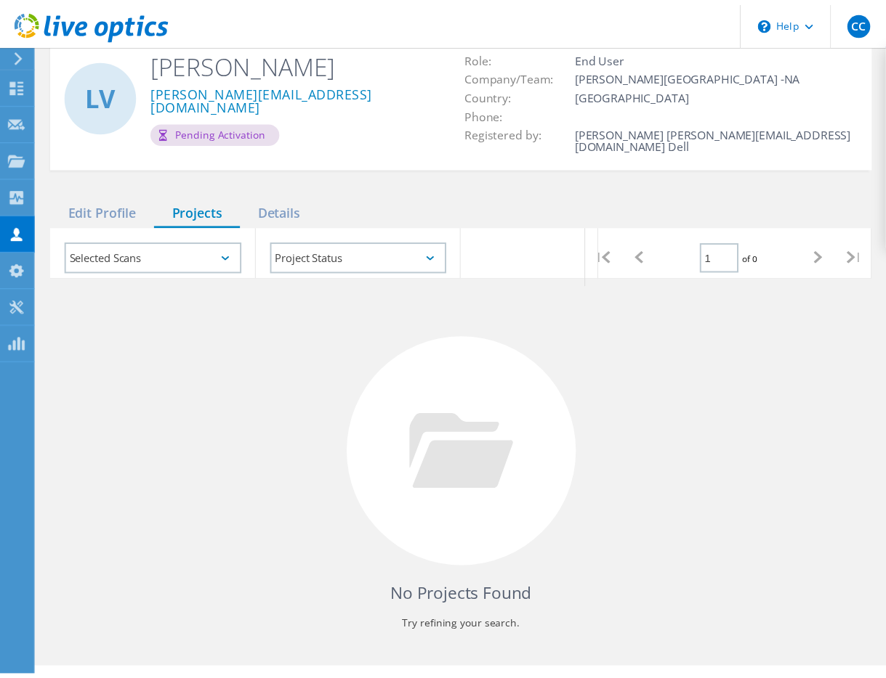
scroll to position [0, 0]
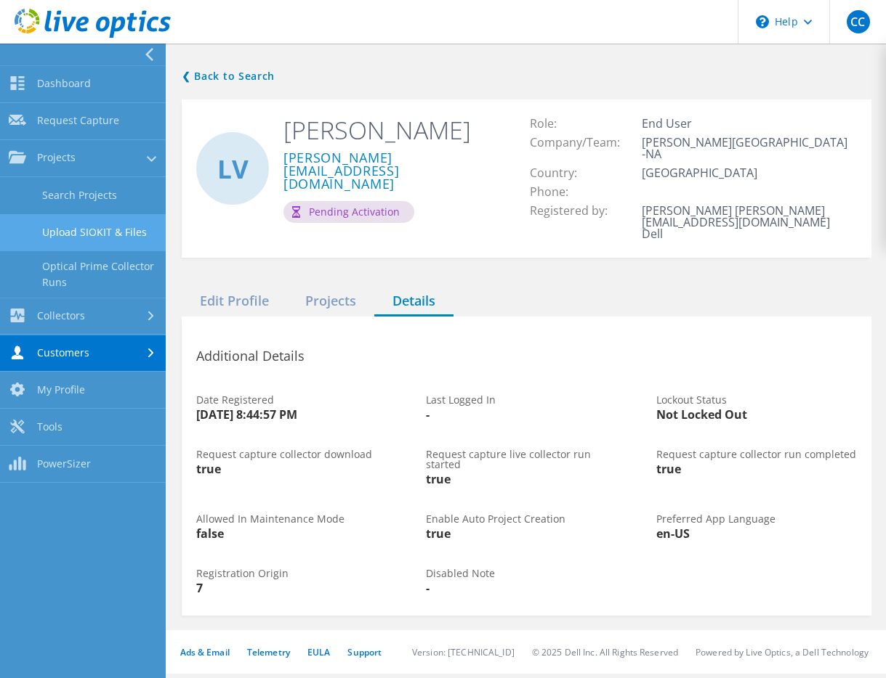
click at [103, 227] on link "Upload SIOKIT & Files" at bounding box center [83, 232] width 166 height 37
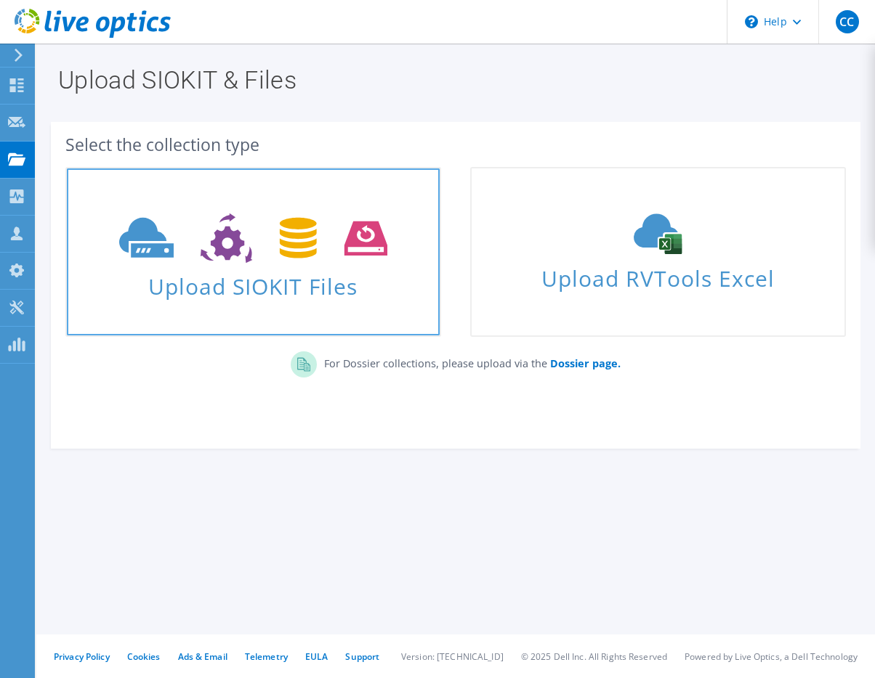
click at [357, 269] on span "Upload SIOKIT Files" at bounding box center [253, 282] width 373 height 31
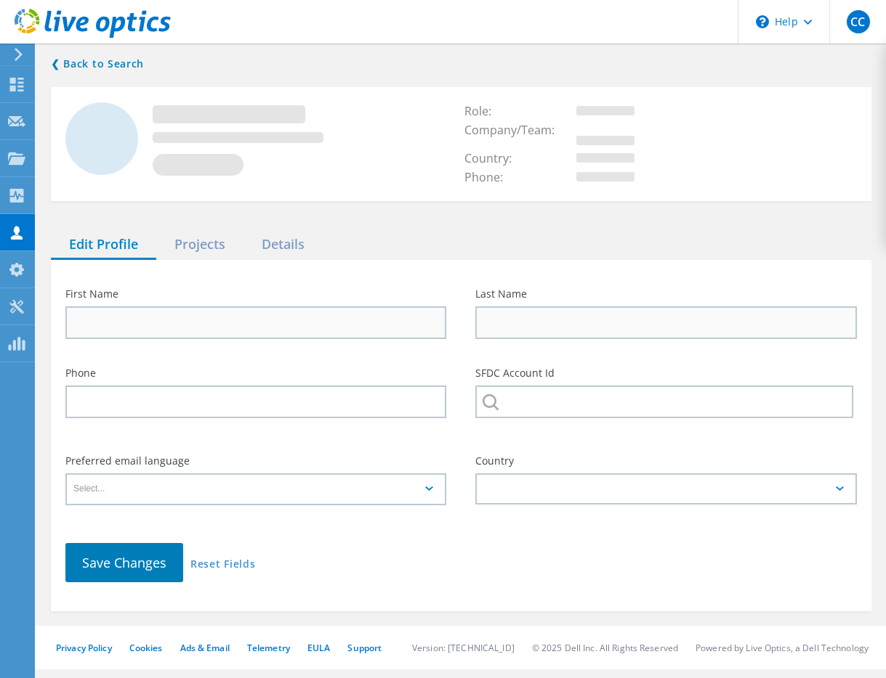
type input "[PERSON_NAME]"
type input "[PERSON_NAME][GEOGRAPHIC_DATA]"
type input "English"
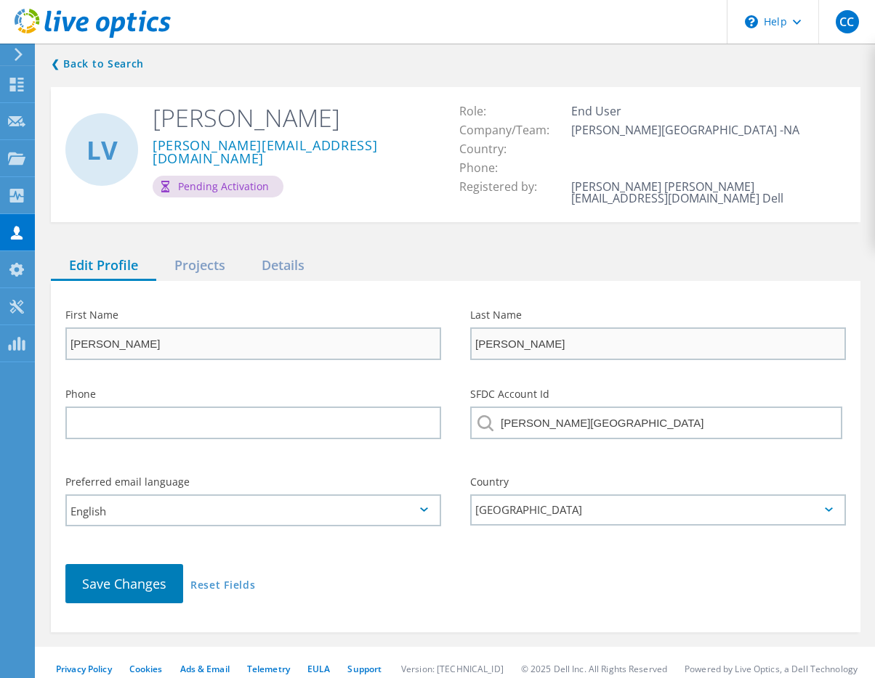
click at [292, 281] on div "First Name [PERSON_NAME] Last Name [PERSON_NAME] Phone SFDC Account Id [PERSON_…" at bounding box center [455, 457] width 809 height 352
click at [289, 257] on div "Details" at bounding box center [282, 266] width 79 height 30
